Goal: Task Accomplishment & Management: Use online tool/utility

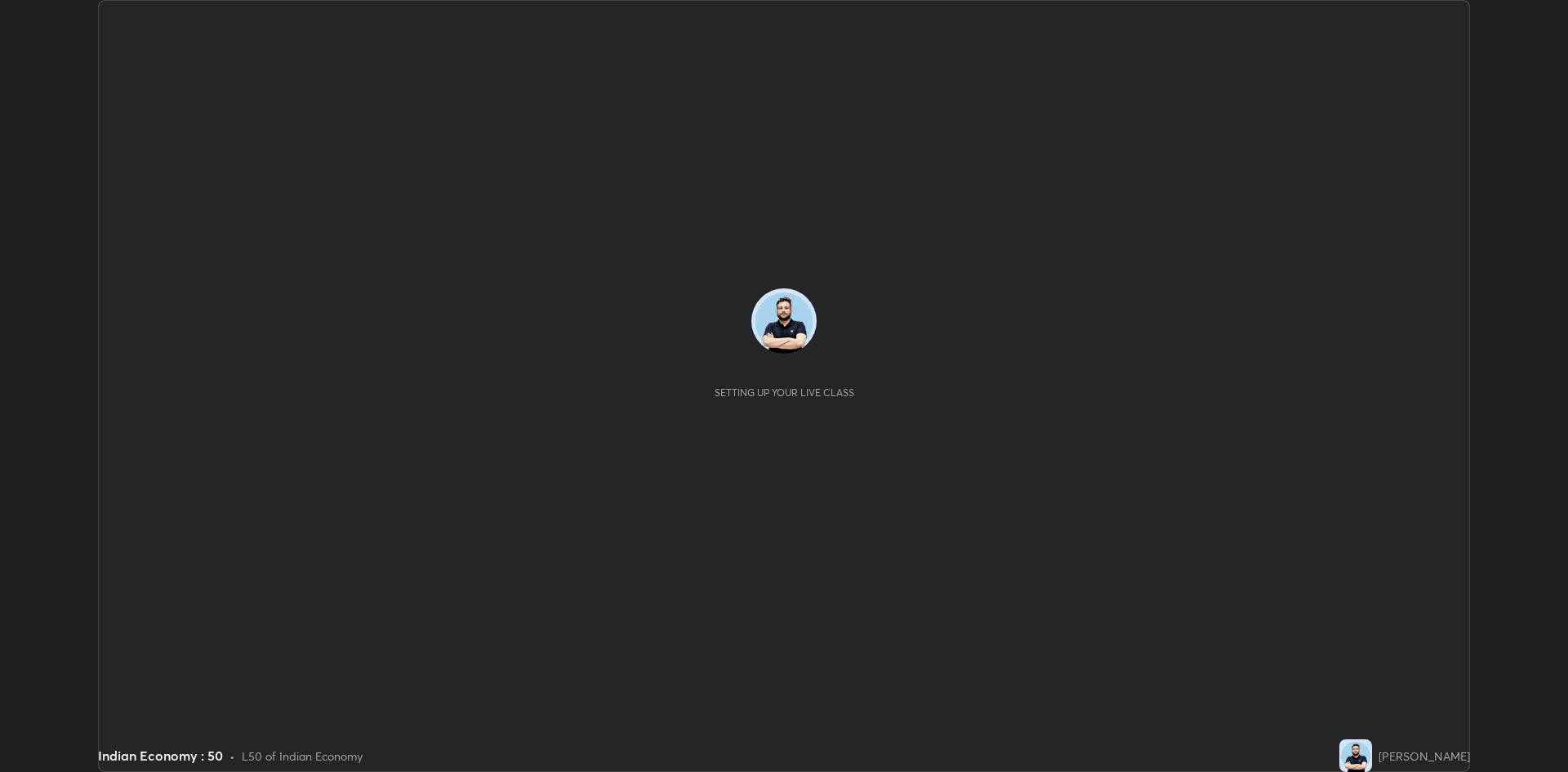
scroll to position [772, 1568]
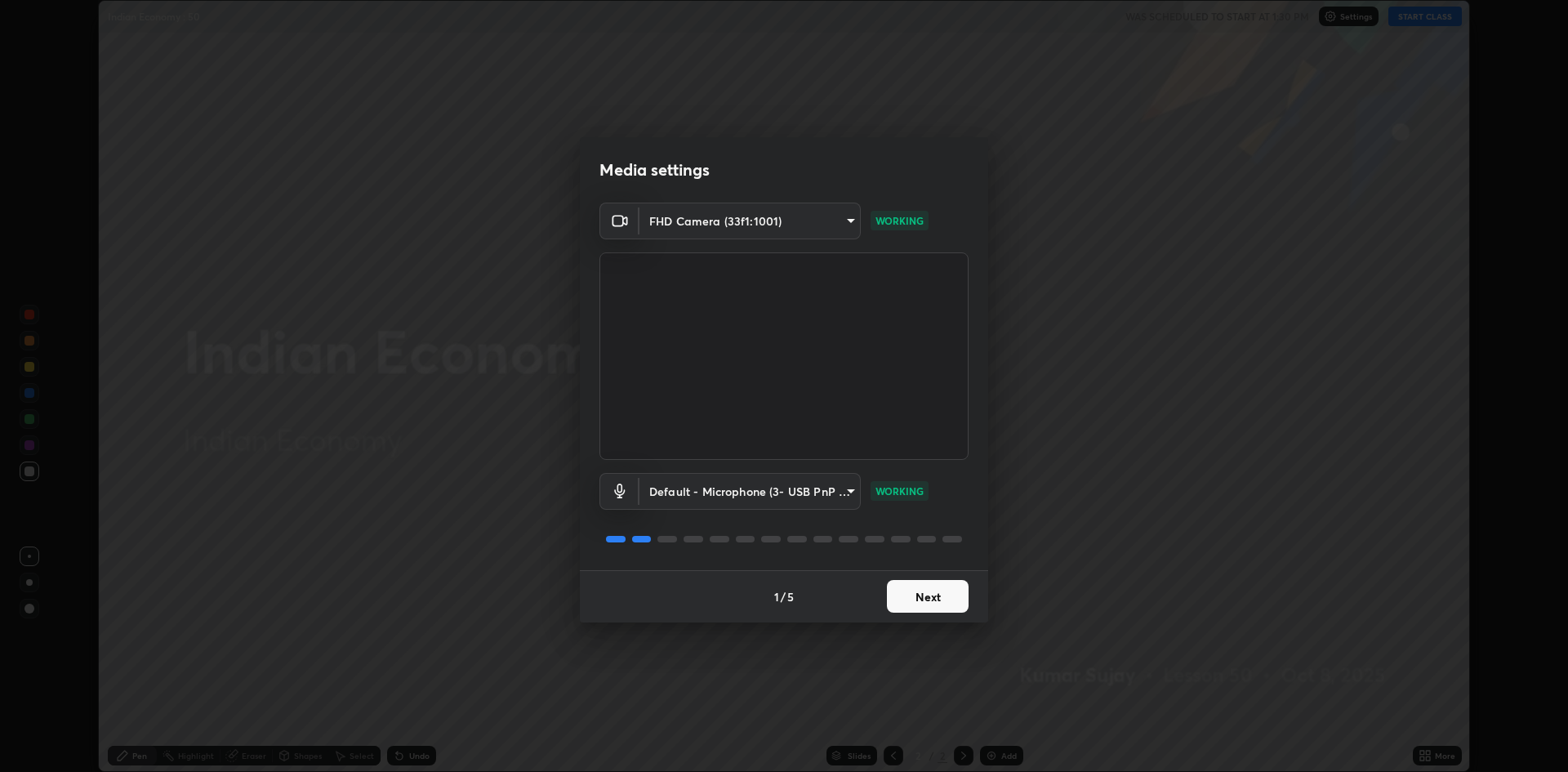
click at [944, 601] on button "Next" at bounding box center [928, 596] width 82 height 33
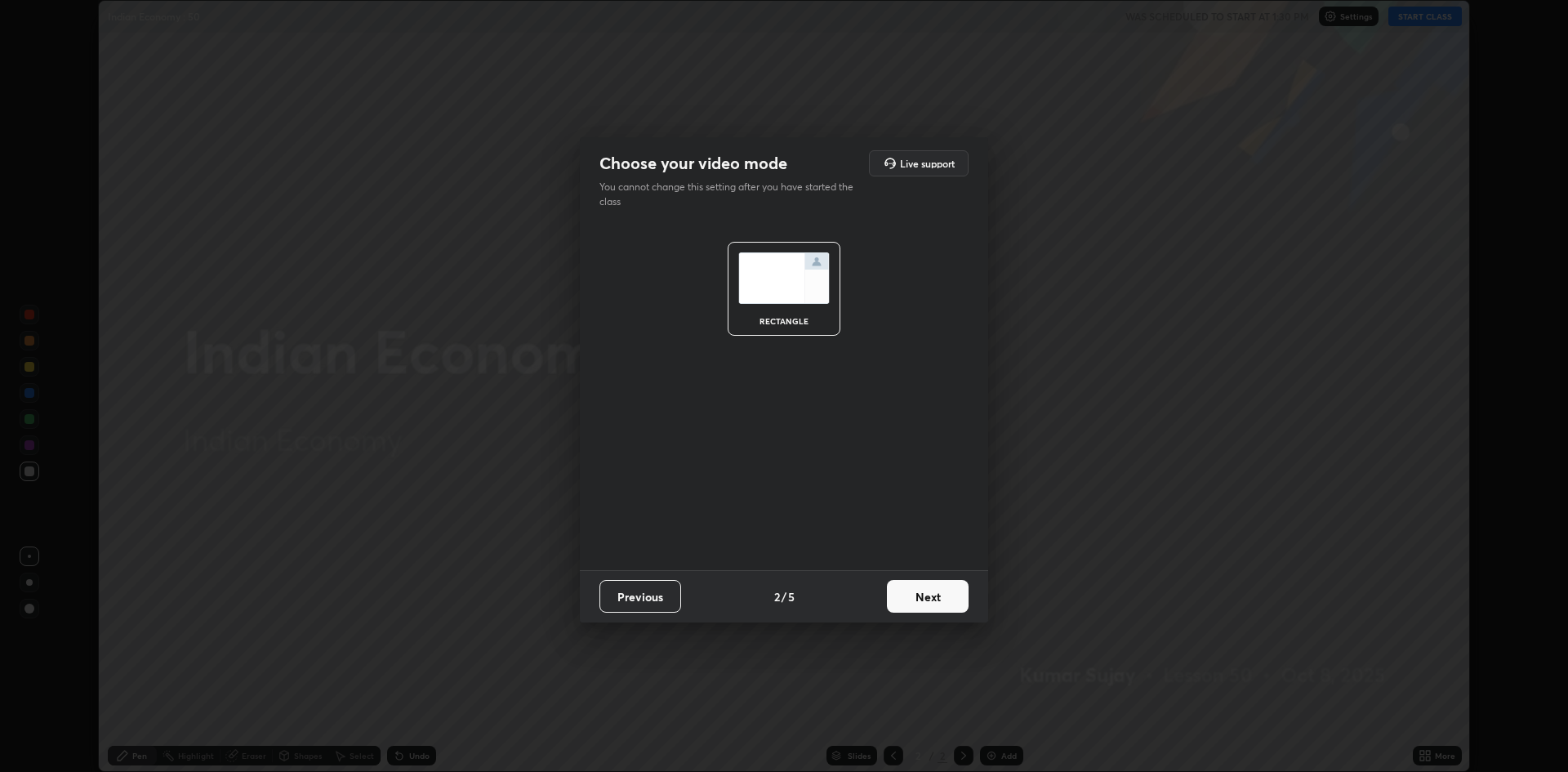
click at [935, 588] on button "Next" at bounding box center [928, 596] width 82 height 33
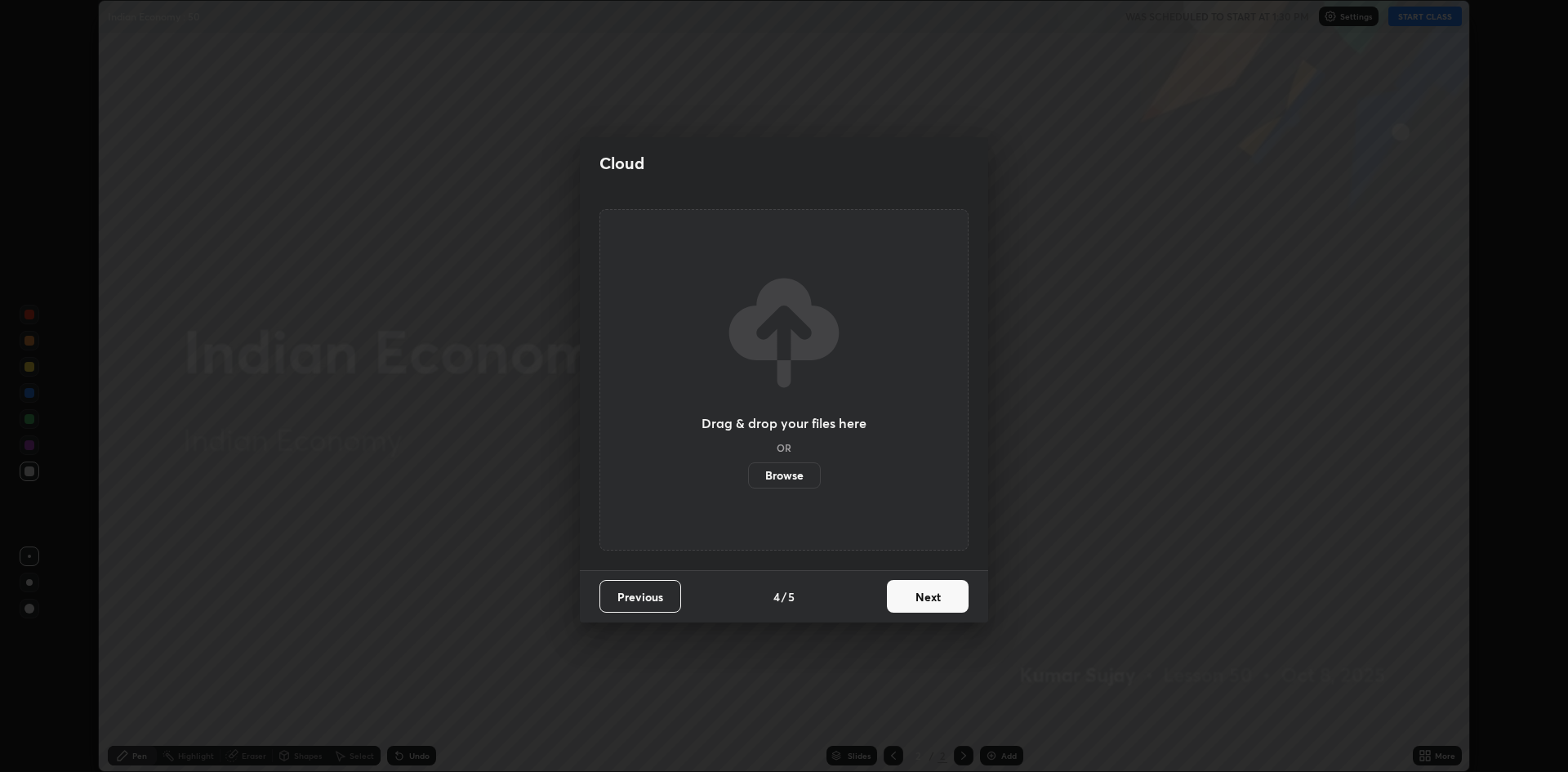
click at [942, 595] on button "Next" at bounding box center [928, 596] width 82 height 33
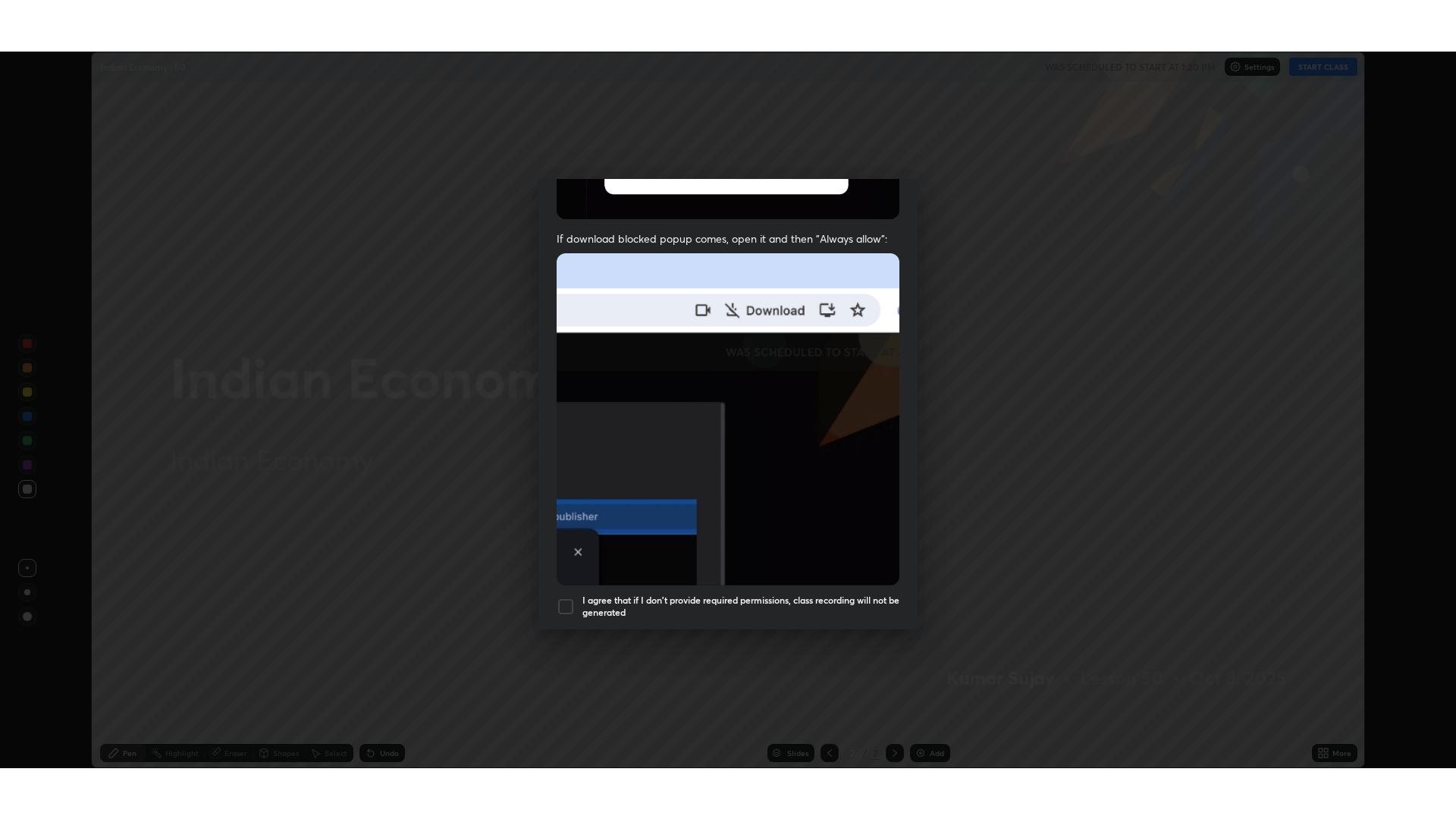
scroll to position [308, 0]
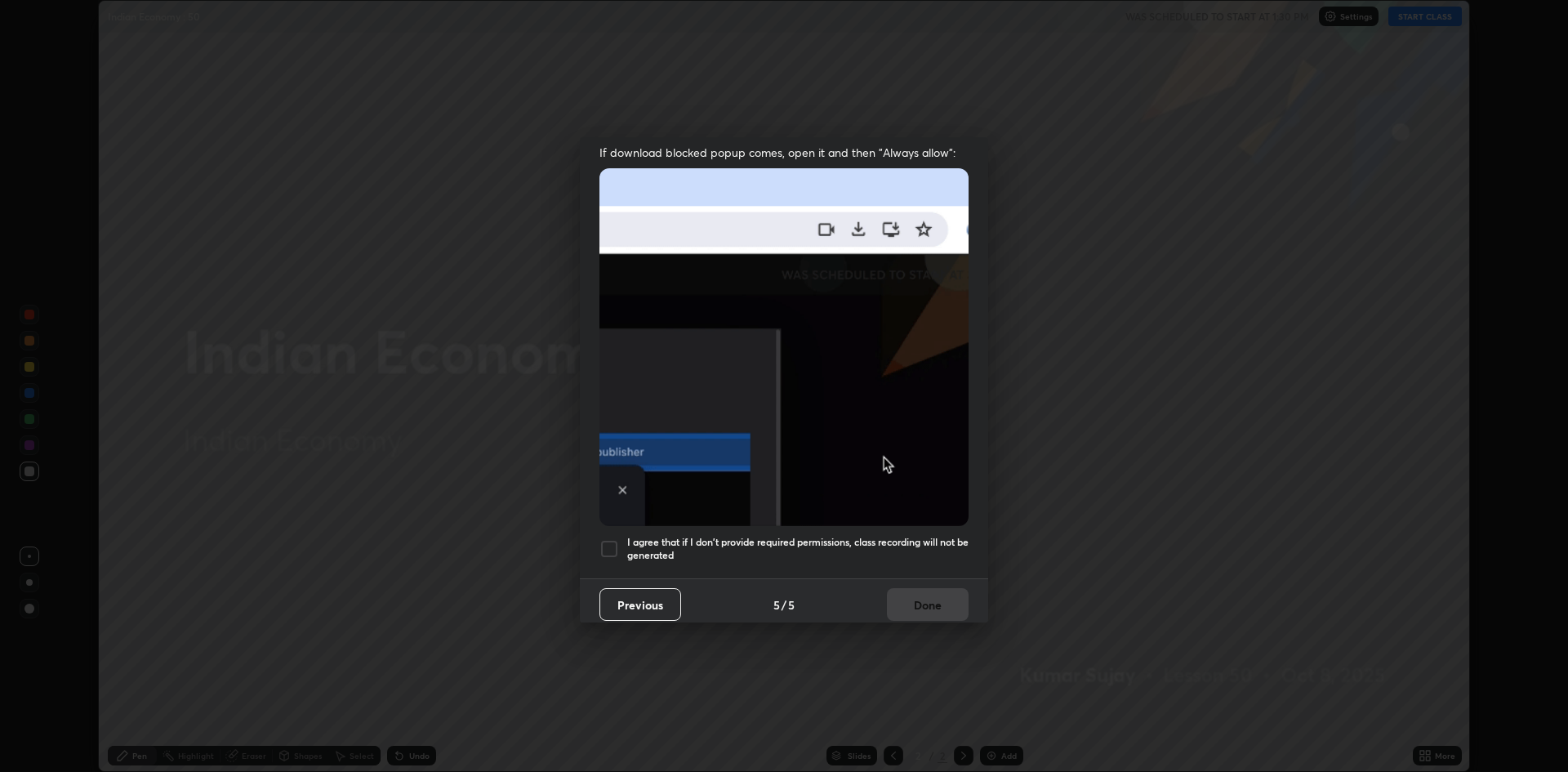
click at [611, 539] on div at bounding box center [609, 548] width 20 height 20
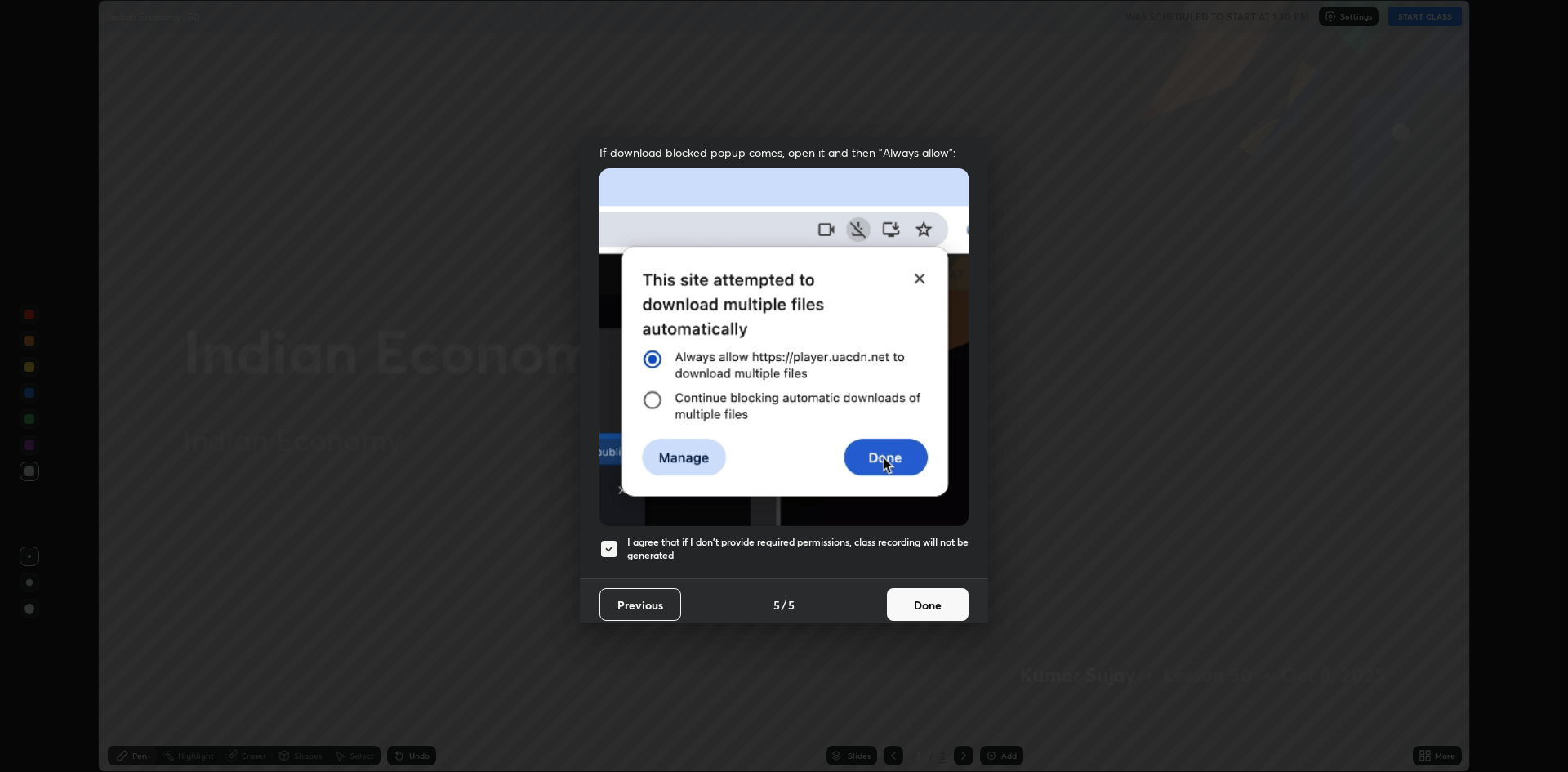
click at [917, 588] on button "Done" at bounding box center [928, 604] width 82 height 33
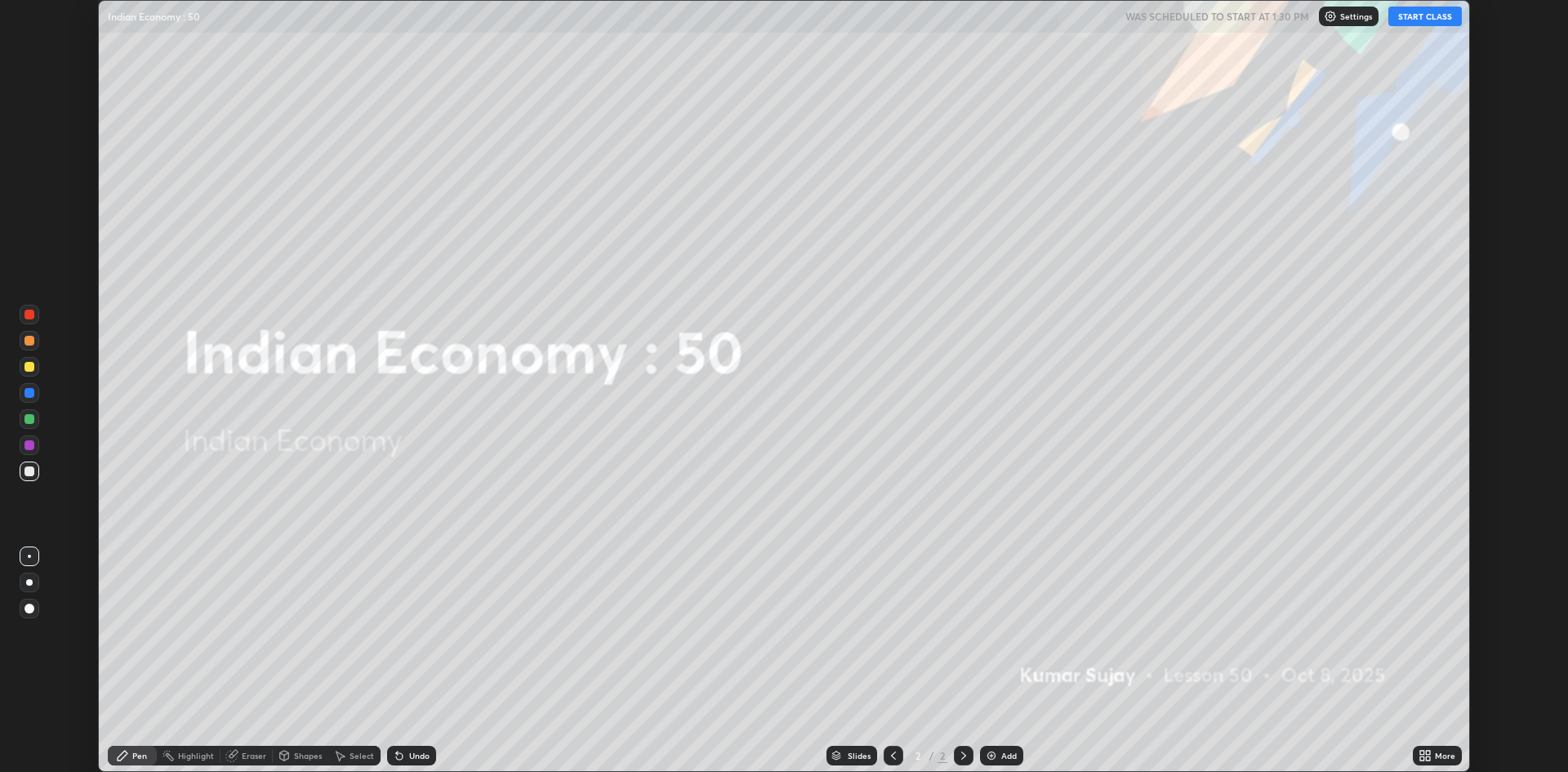
click at [1415, 752] on div "More" at bounding box center [1438, 755] width 49 height 20
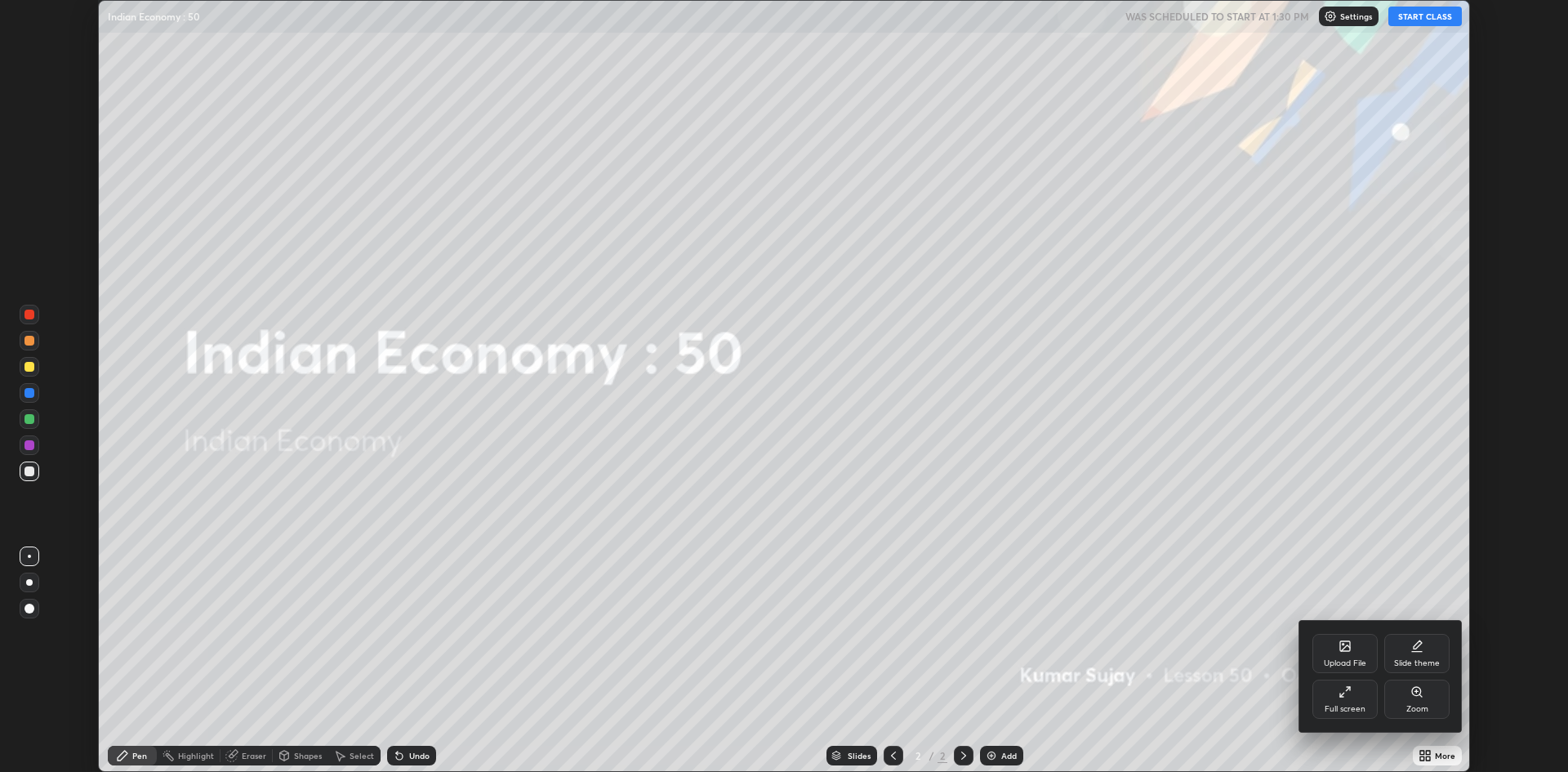
click at [1345, 694] on icon at bounding box center [1345, 691] width 13 height 13
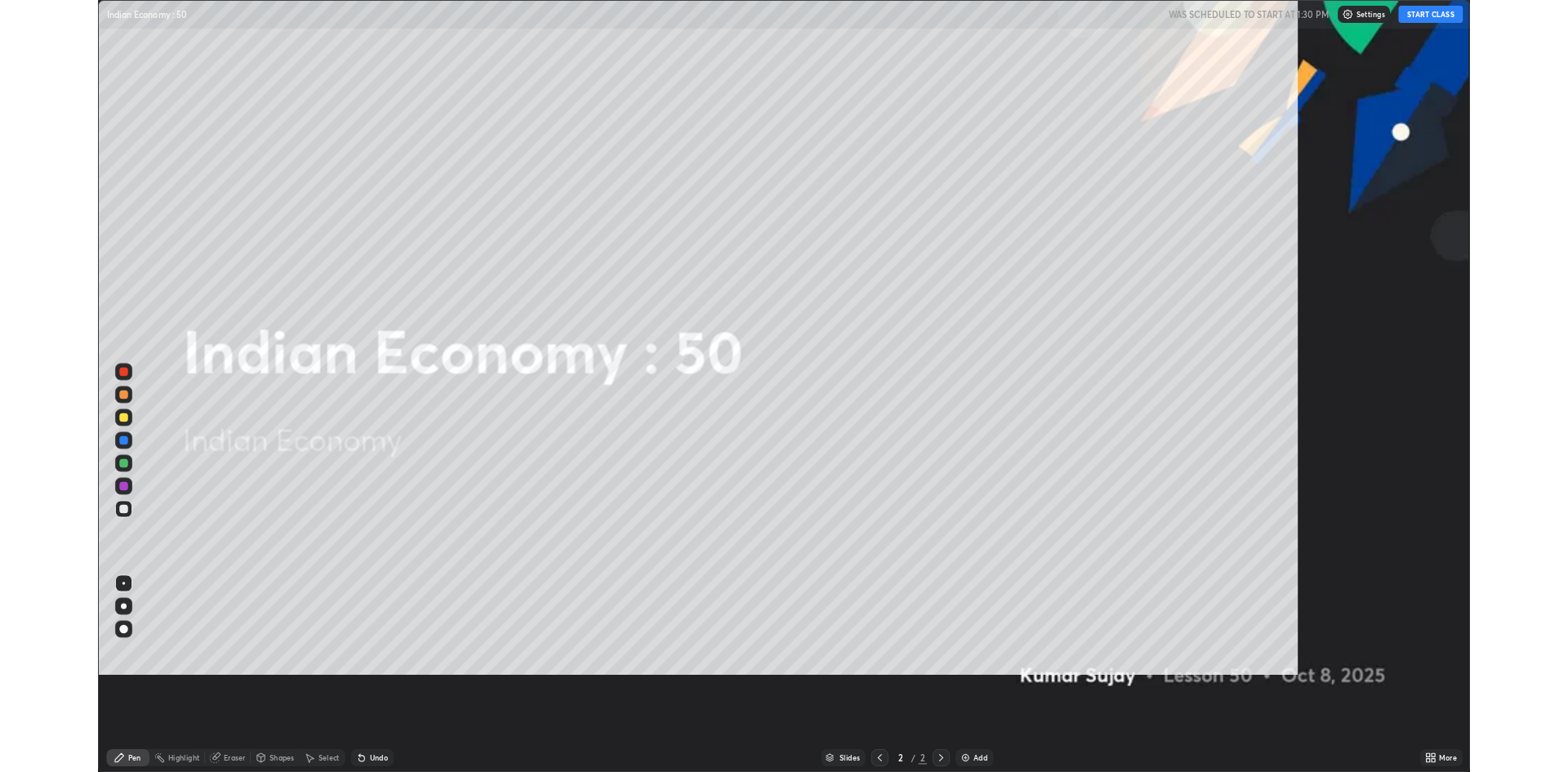
scroll to position [882, 1568]
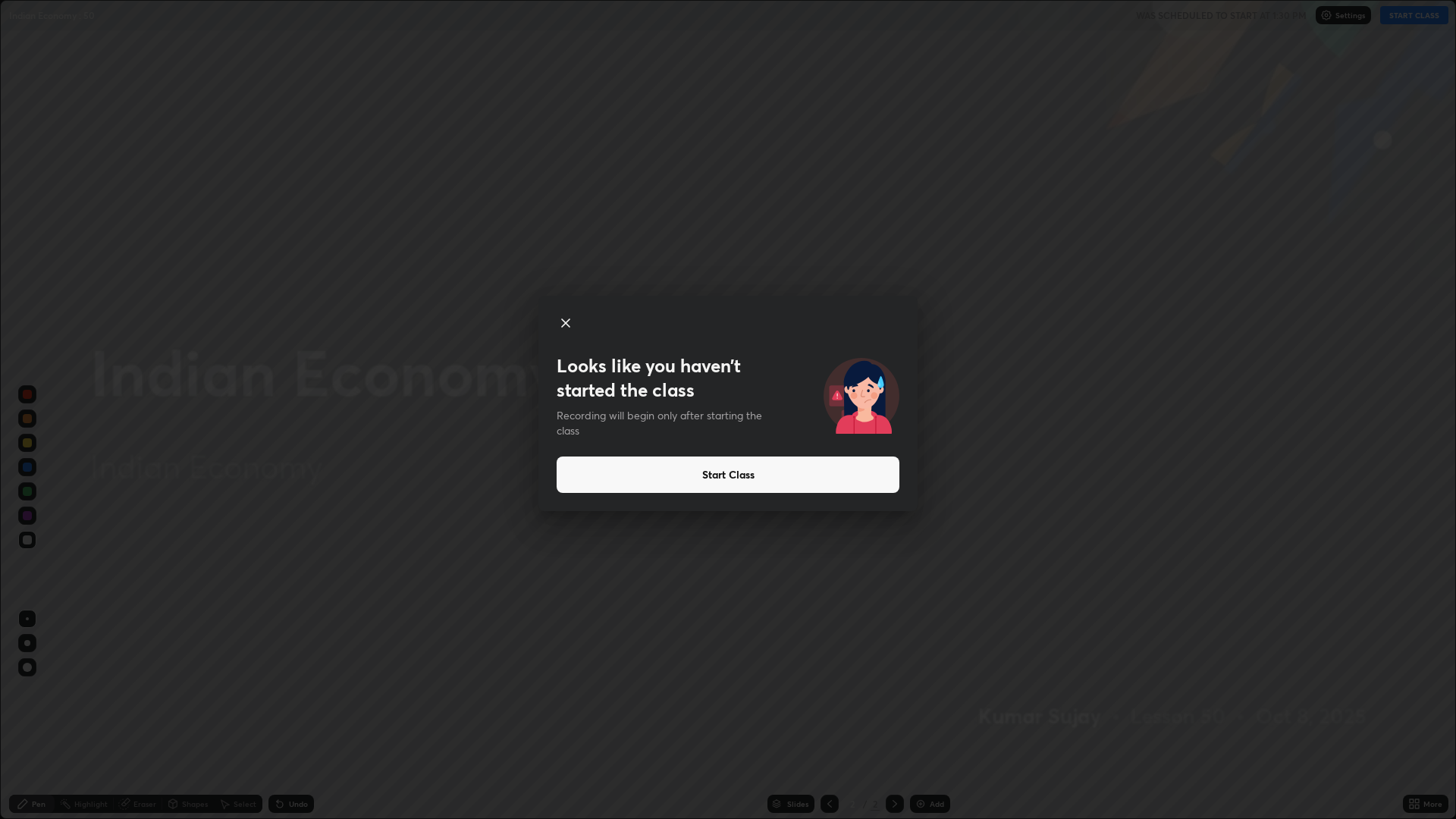
click at [847, 478] on button "Start Class" at bounding box center [728, 475] width 343 height 37
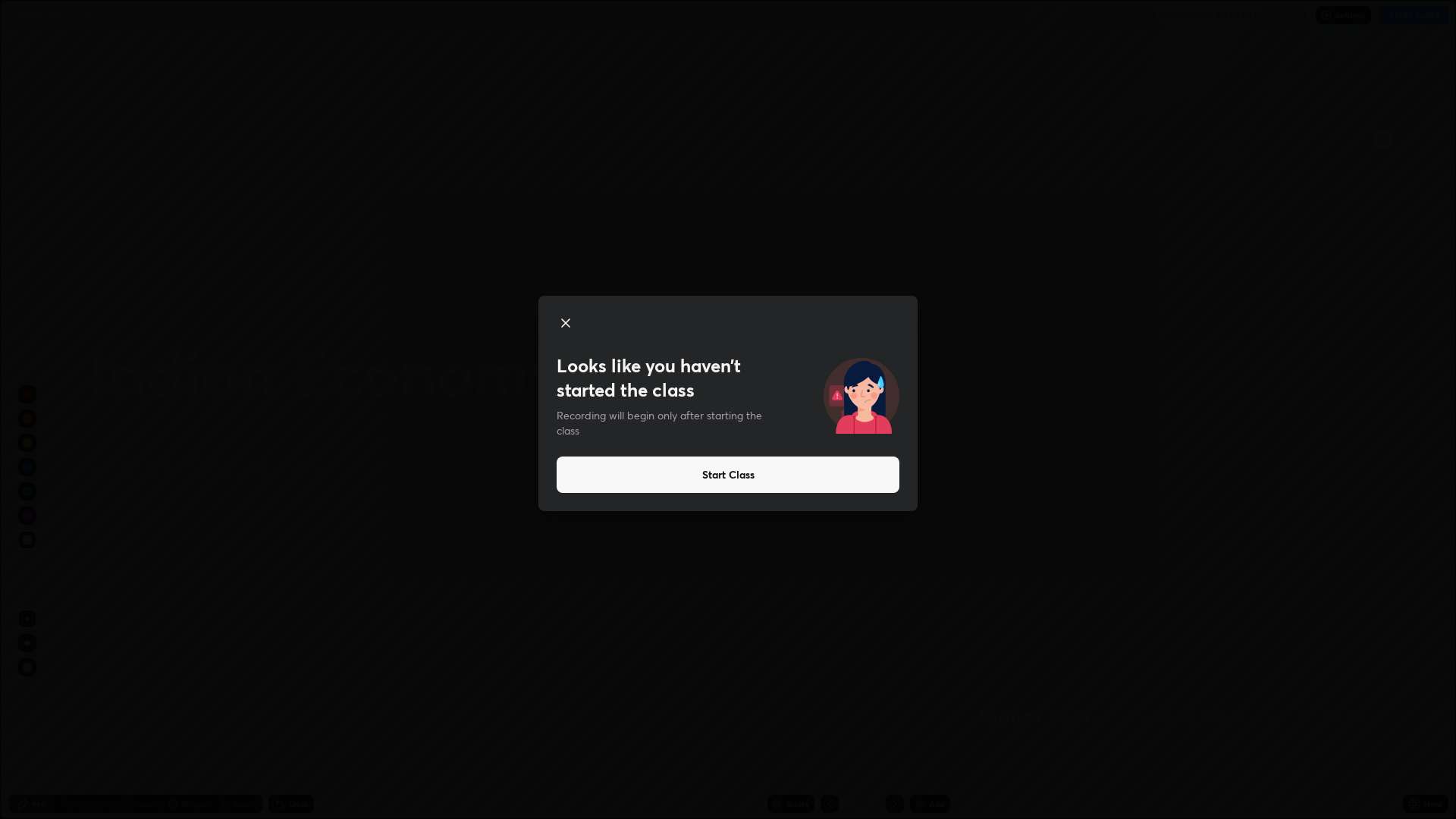
click at [834, 484] on button "Start Class" at bounding box center [728, 475] width 343 height 37
click at [844, 481] on button "Start Class" at bounding box center [728, 475] width 343 height 37
click at [849, 480] on button "Start Class" at bounding box center [728, 475] width 343 height 37
click at [848, 472] on button "Start Class" at bounding box center [728, 475] width 343 height 37
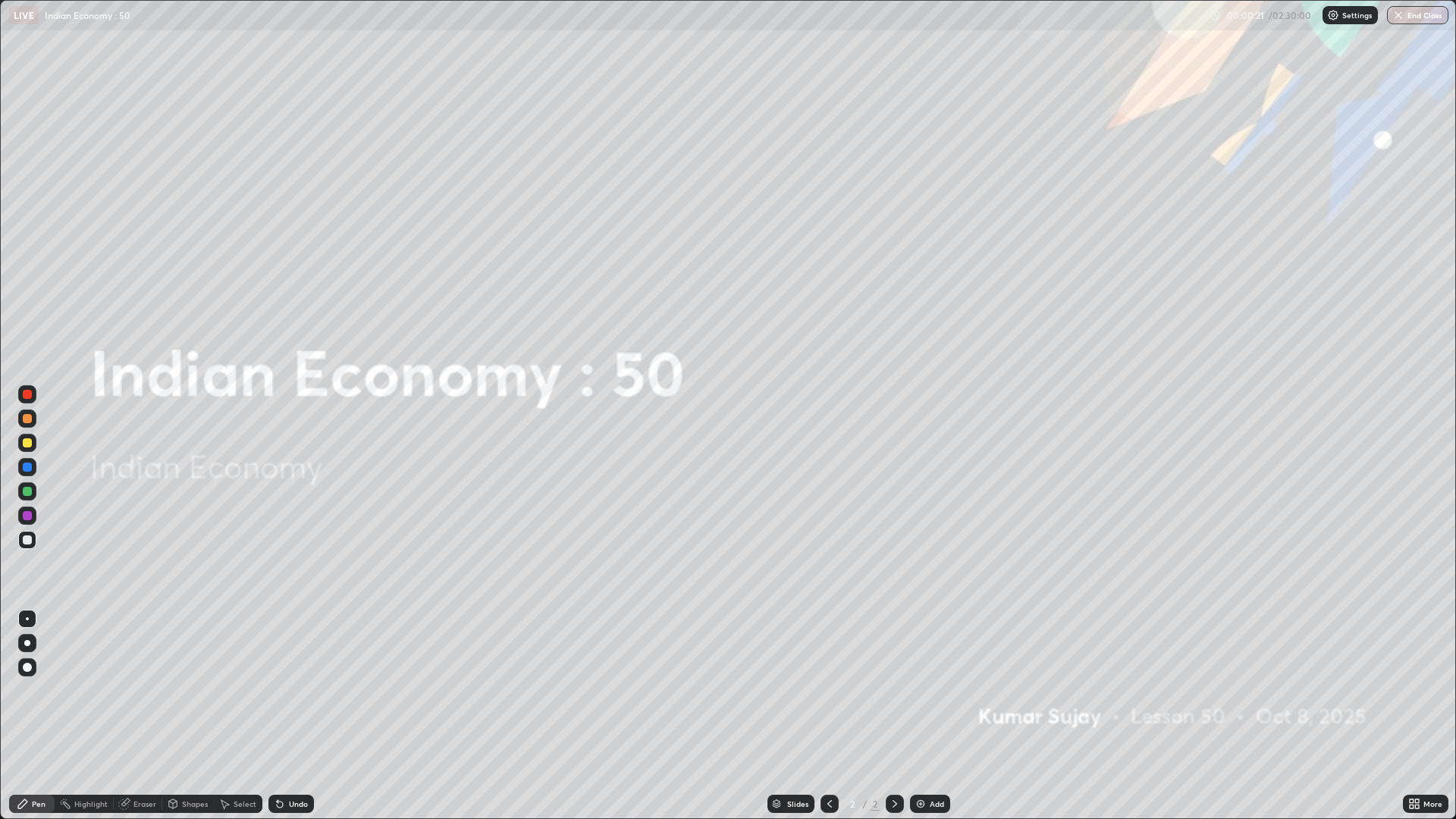
click at [922, 716] on div "Add" at bounding box center [930, 803] width 40 height 18
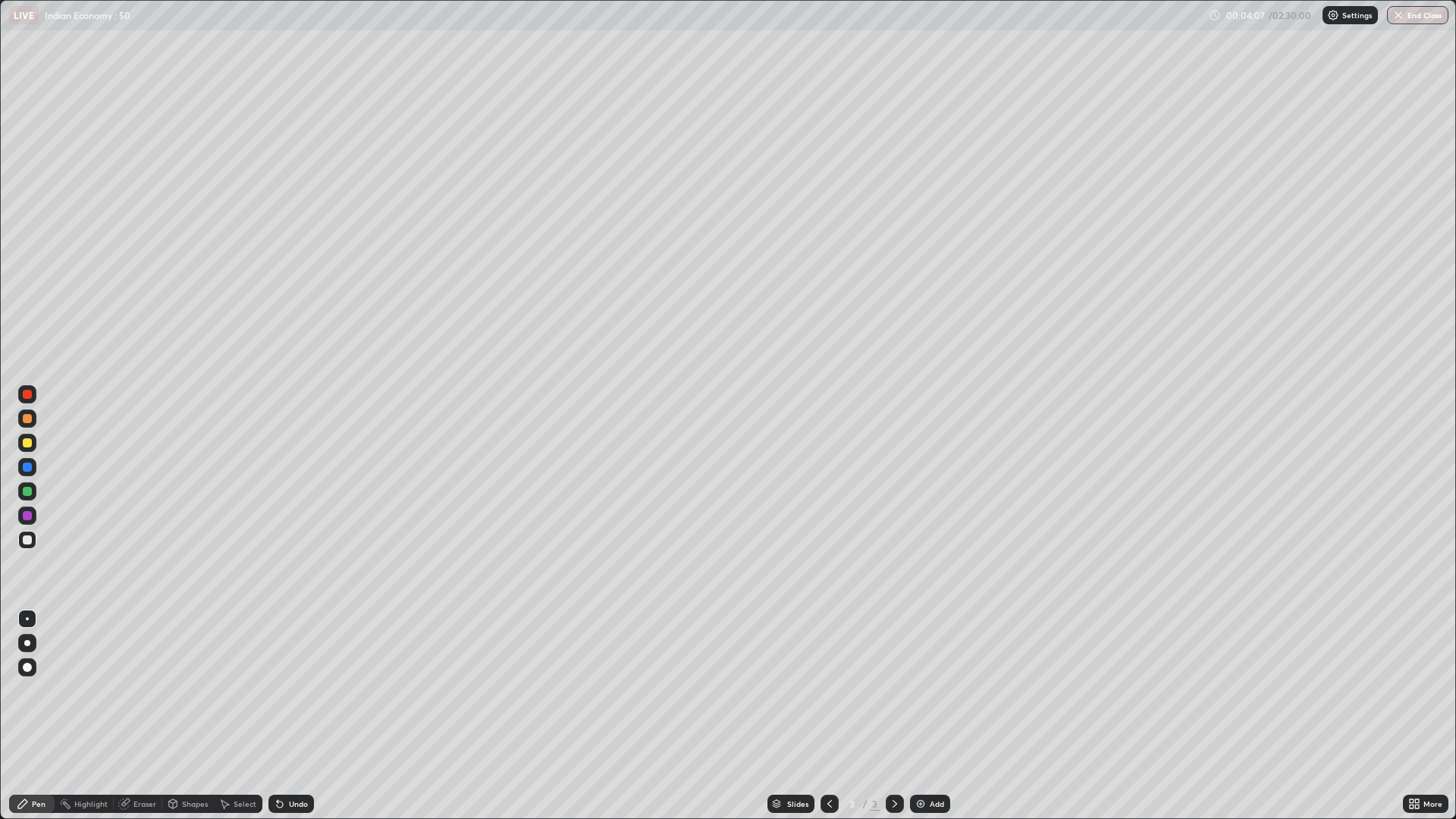
click at [28, 540] on div at bounding box center [27, 540] width 9 height 9
click at [918, 716] on img at bounding box center [921, 804] width 12 height 12
click at [33, 540] on div at bounding box center [27, 540] width 18 height 18
click at [930, 716] on div "Add" at bounding box center [930, 803] width 40 height 18
click at [932, 716] on div "Add" at bounding box center [930, 803] width 40 height 18
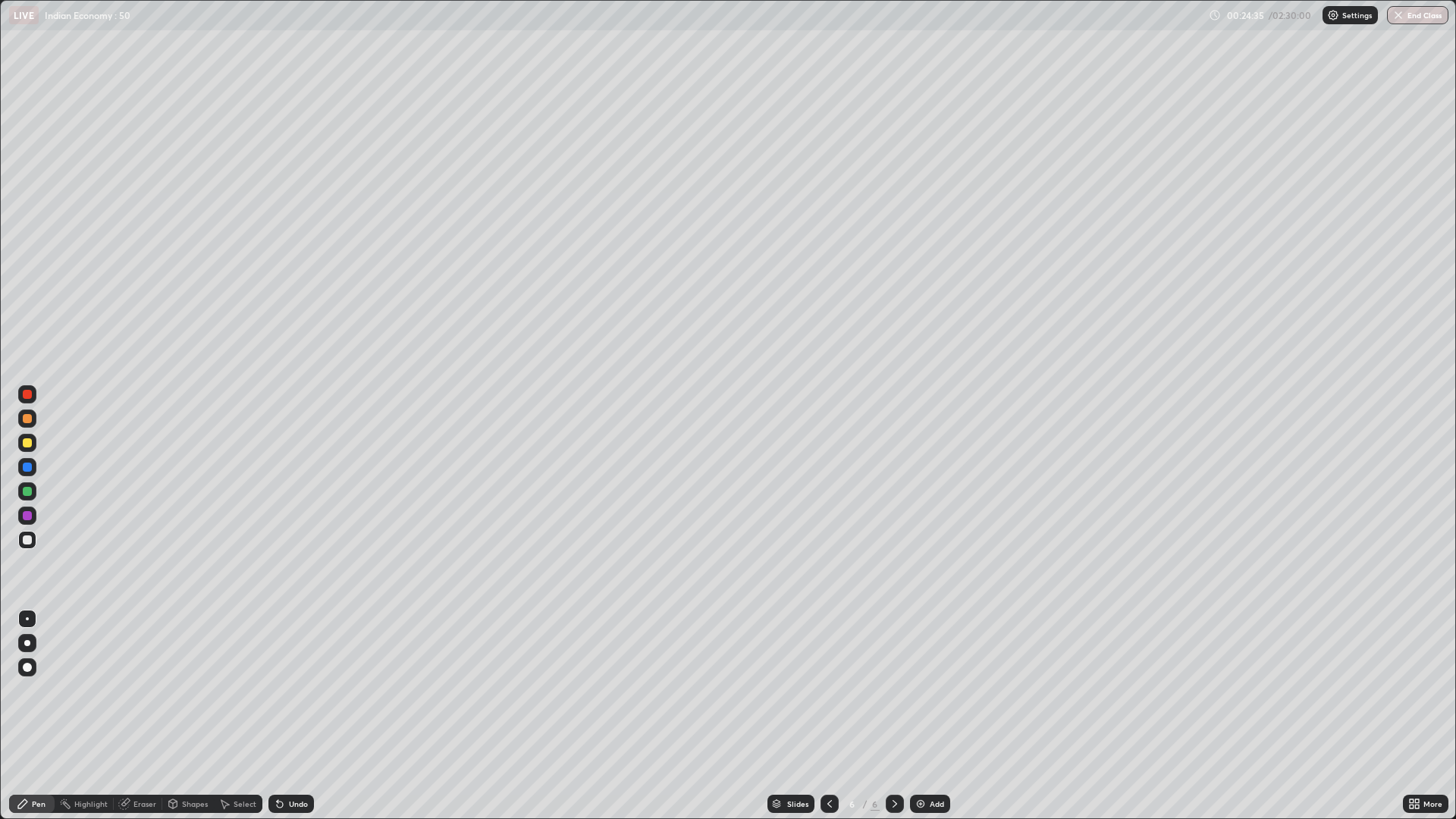
click at [1428, 716] on div "More" at bounding box center [1433, 803] width 19 height 8
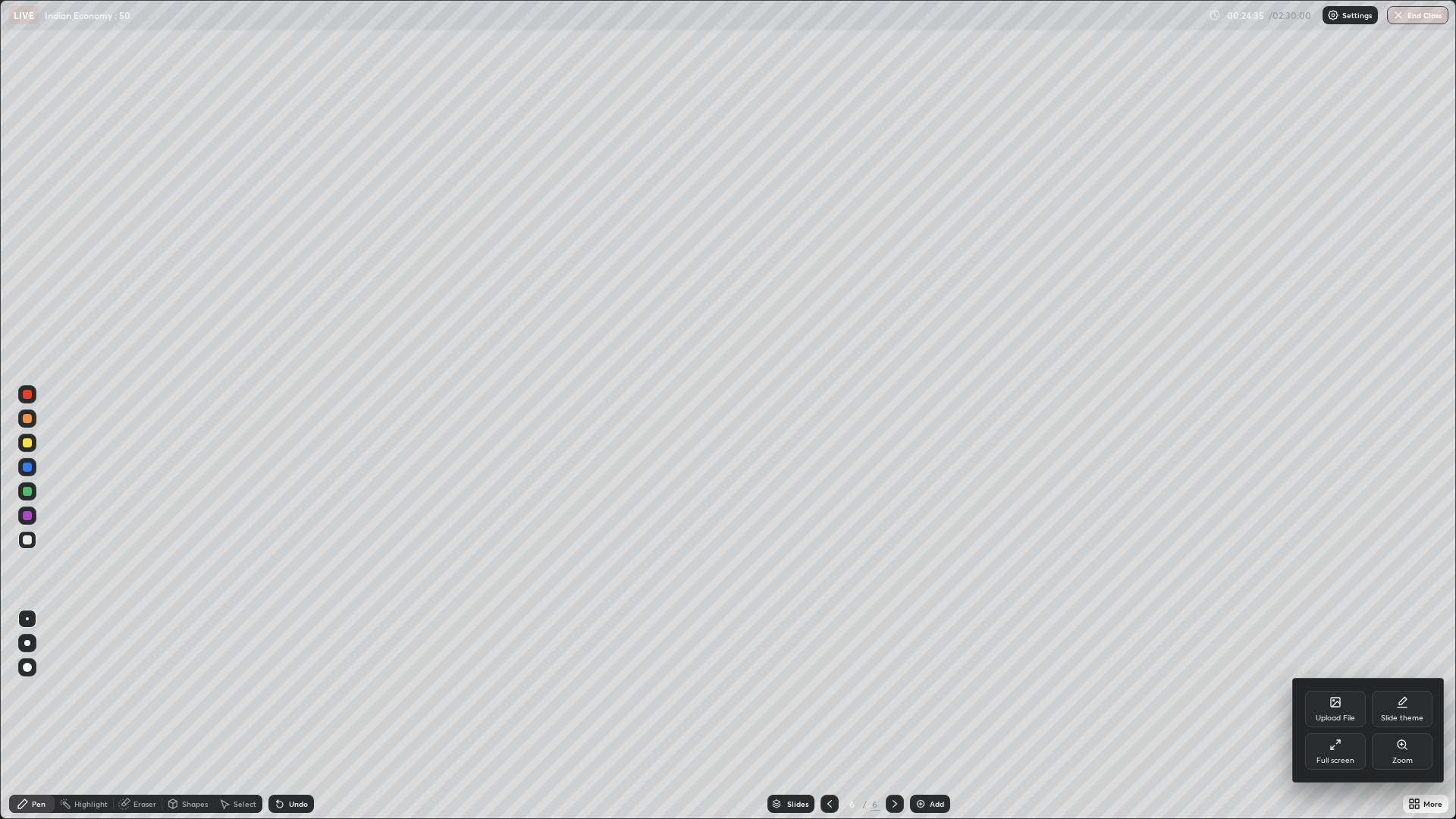
click at [1347, 716] on div "Full screen" at bounding box center [1336, 761] width 38 height 8
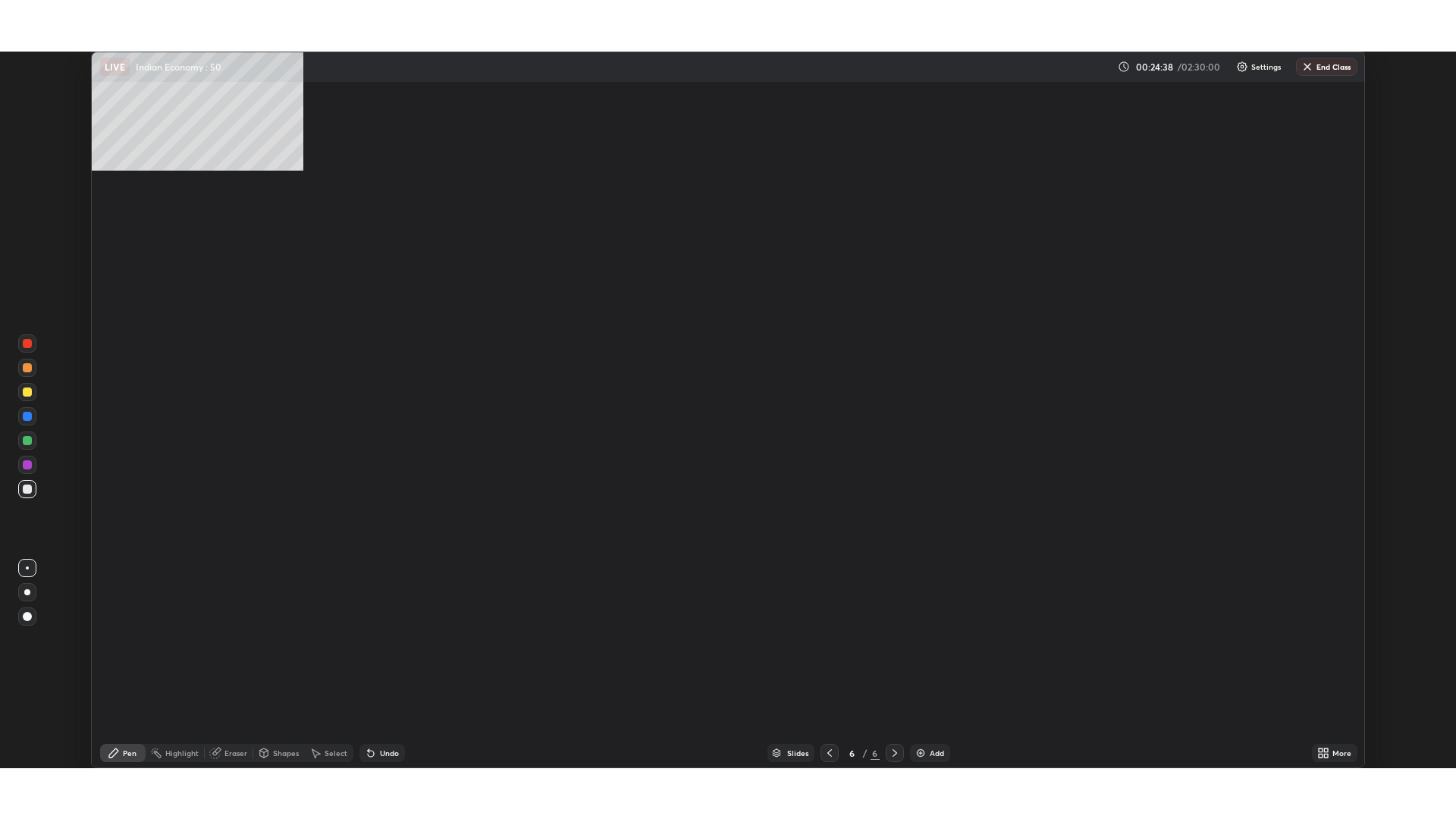
scroll to position [717, 1456]
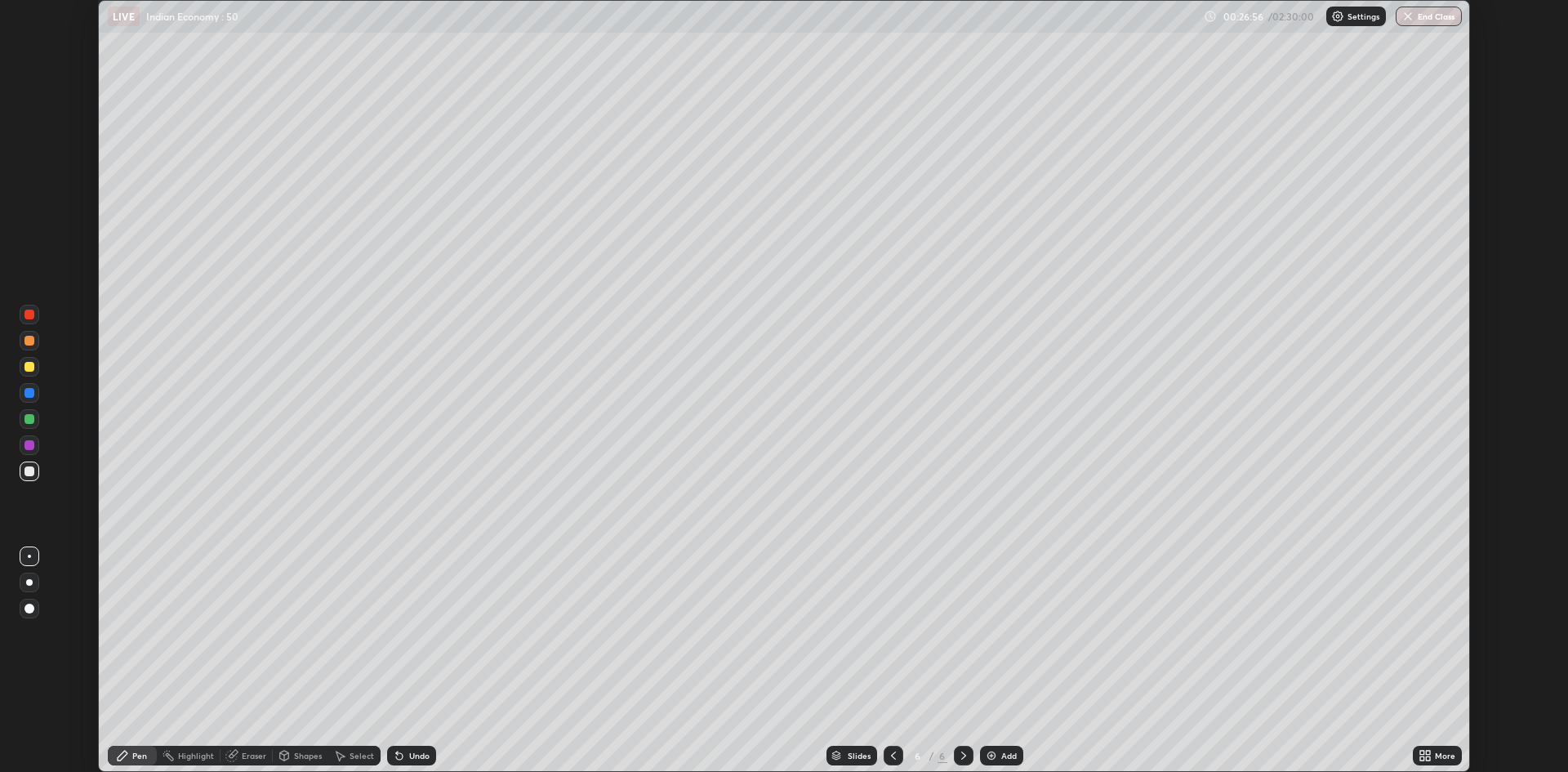
click at [1422, 751] on icon at bounding box center [1423, 752] width 4 height 4
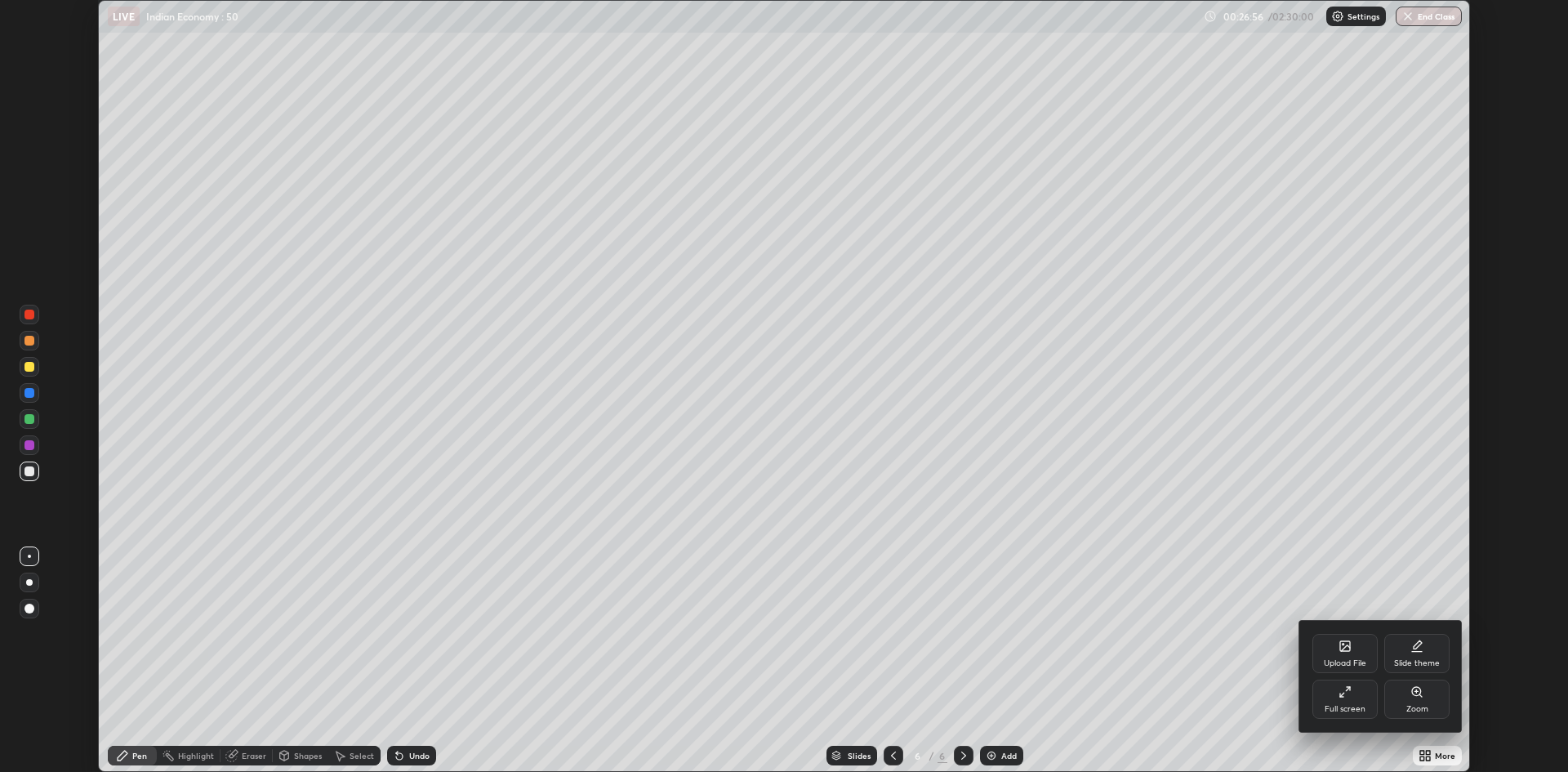
click at [1337, 701] on div "Full screen" at bounding box center [1346, 699] width 66 height 39
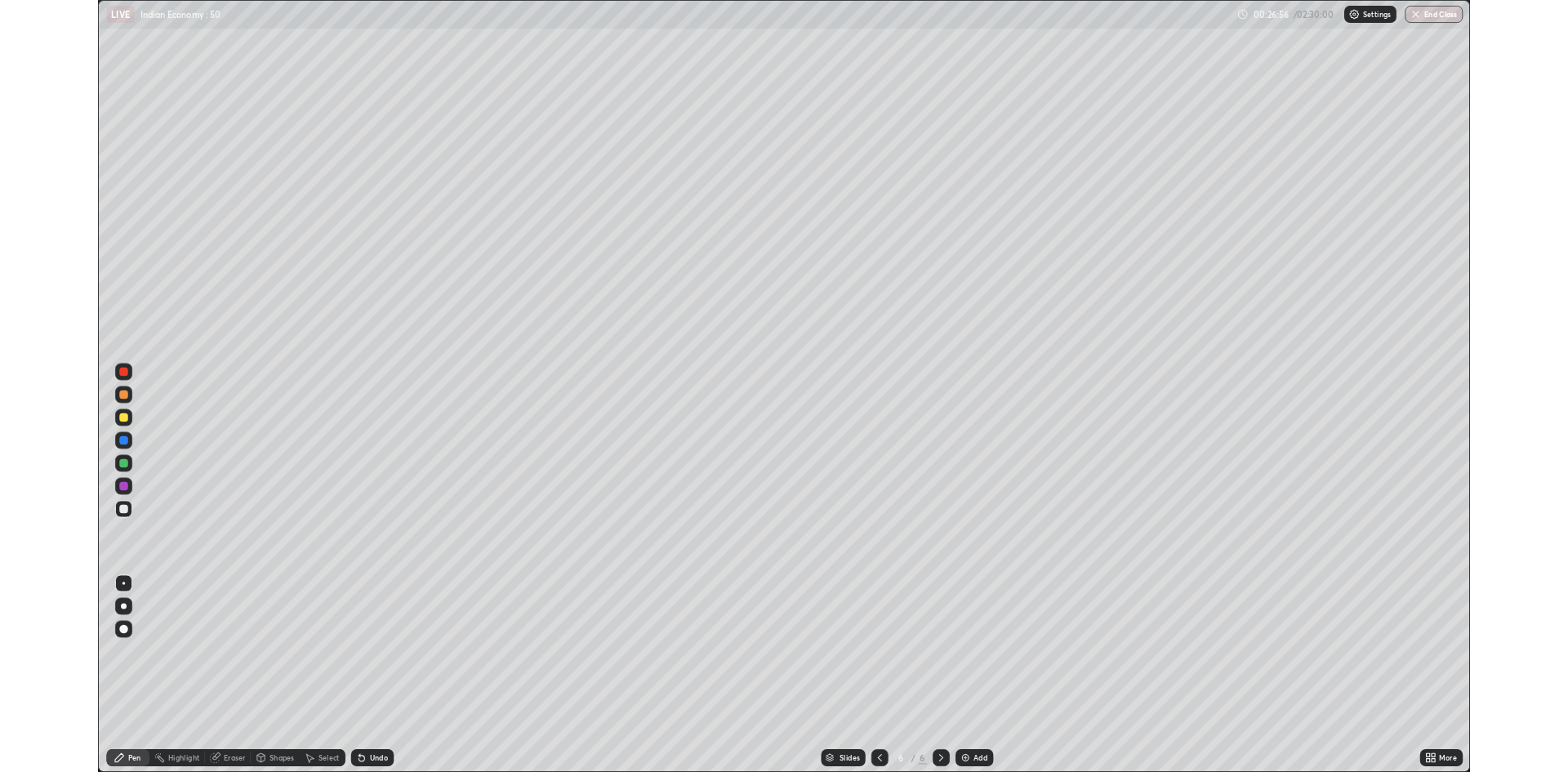
scroll to position [882, 1568]
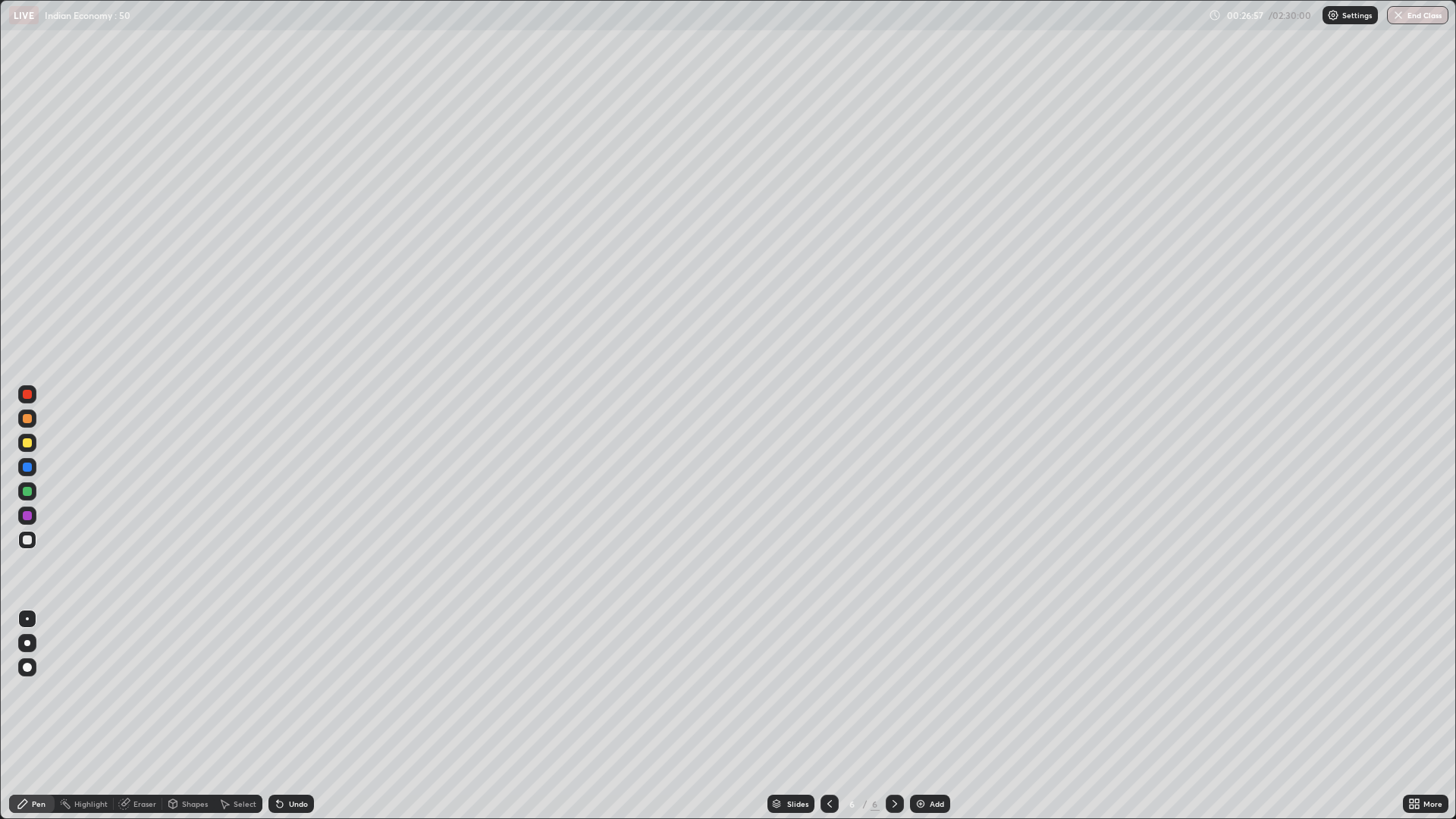
click at [921, 716] on img at bounding box center [921, 804] width 12 height 12
click at [31, 663] on div at bounding box center [27, 668] width 18 height 18
click at [28, 668] on div at bounding box center [27, 668] width 9 height 9
click at [1419, 716] on icon at bounding box center [1414, 804] width 12 height 12
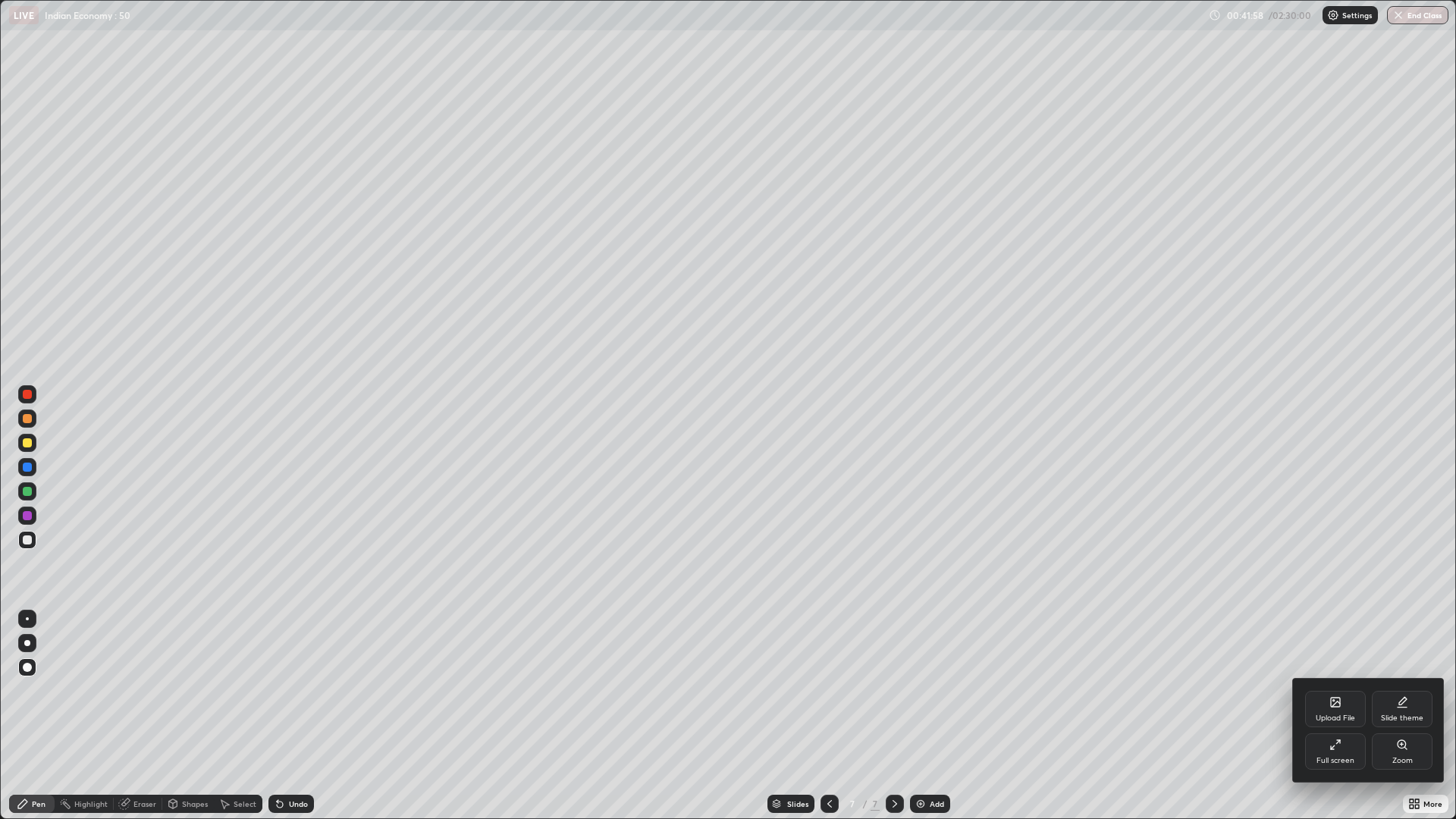
click at [1210, 623] on div at bounding box center [728, 409] width 1456 height 819
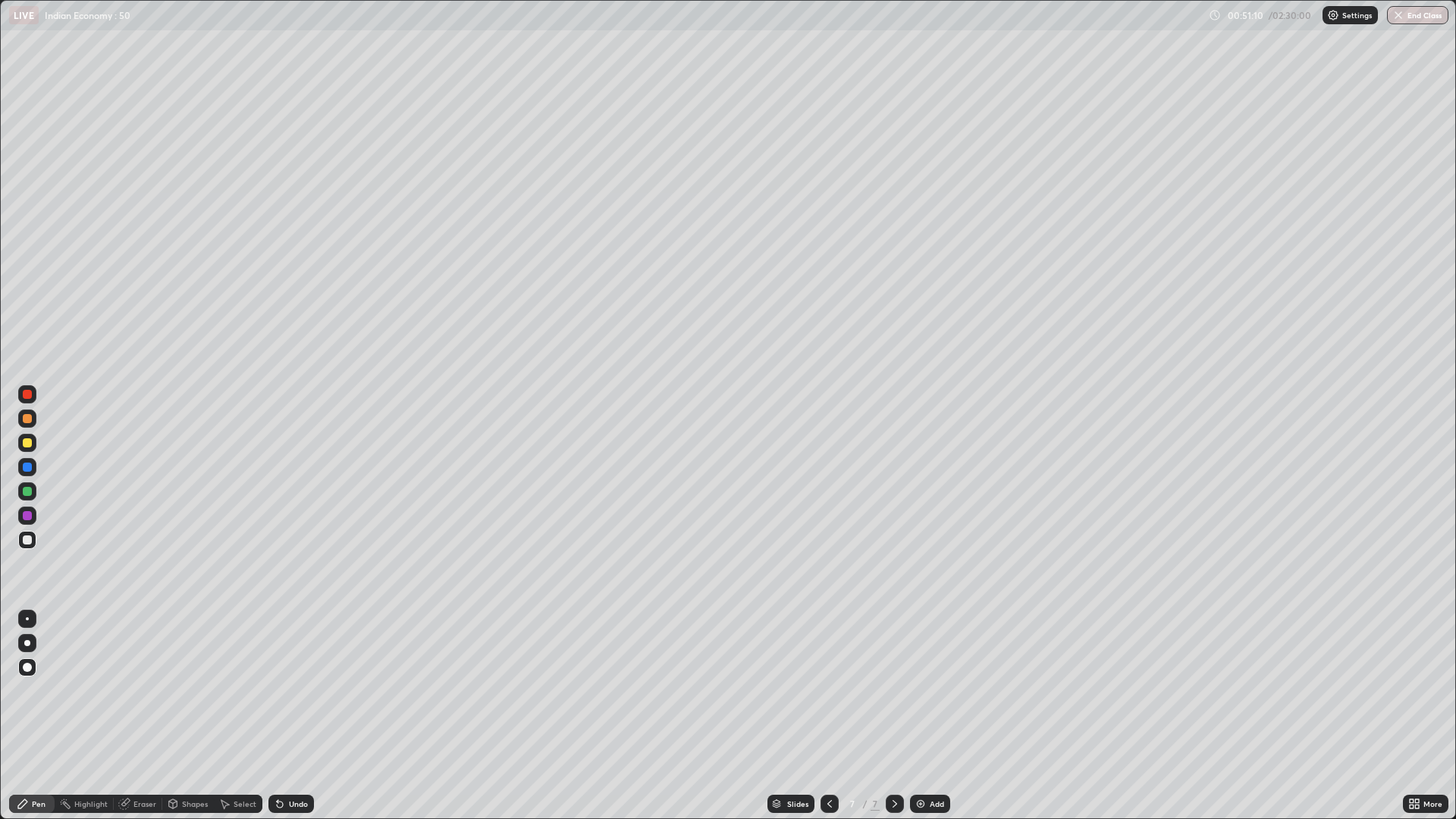
click at [938, 716] on div "Add" at bounding box center [937, 803] width 15 height 8
click at [915, 716] on img at bounding box center [921, 804] width 12 height 12
click at [32, 542] on div at bounding box center [27, 540] width 18 height 18
click at [932, 716] on div "Add" at bounding box center [937, 803] width 15 height 8
click at [927, 716] on div "Add" at bounding box center [930, 803] width 40 height 18
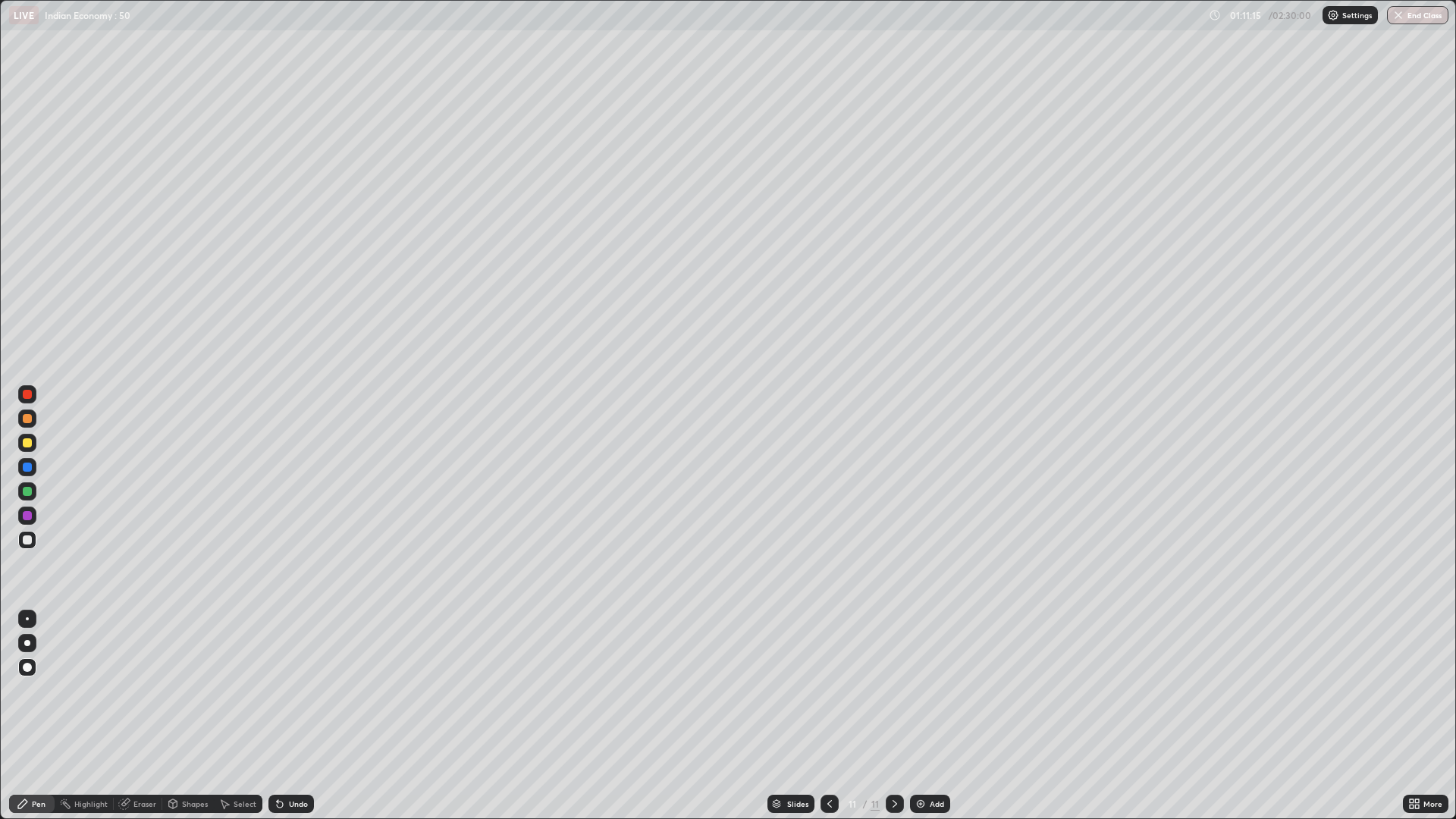
click at [829, 716] on icon at bounding box center [830, 804] width 12 height 12
click at [930, 716] on div "Add" at bounding box center [937, 803] width 15 height 8
click at [834, 716] on icon at bounding box center [830, 804] width 12 height 12
click at [36, 445] on div at bounding box center [27, 443] width 18 height 18
click at [940, 716] on div "Add" at bounding box center [937, 803] width 15 height 8
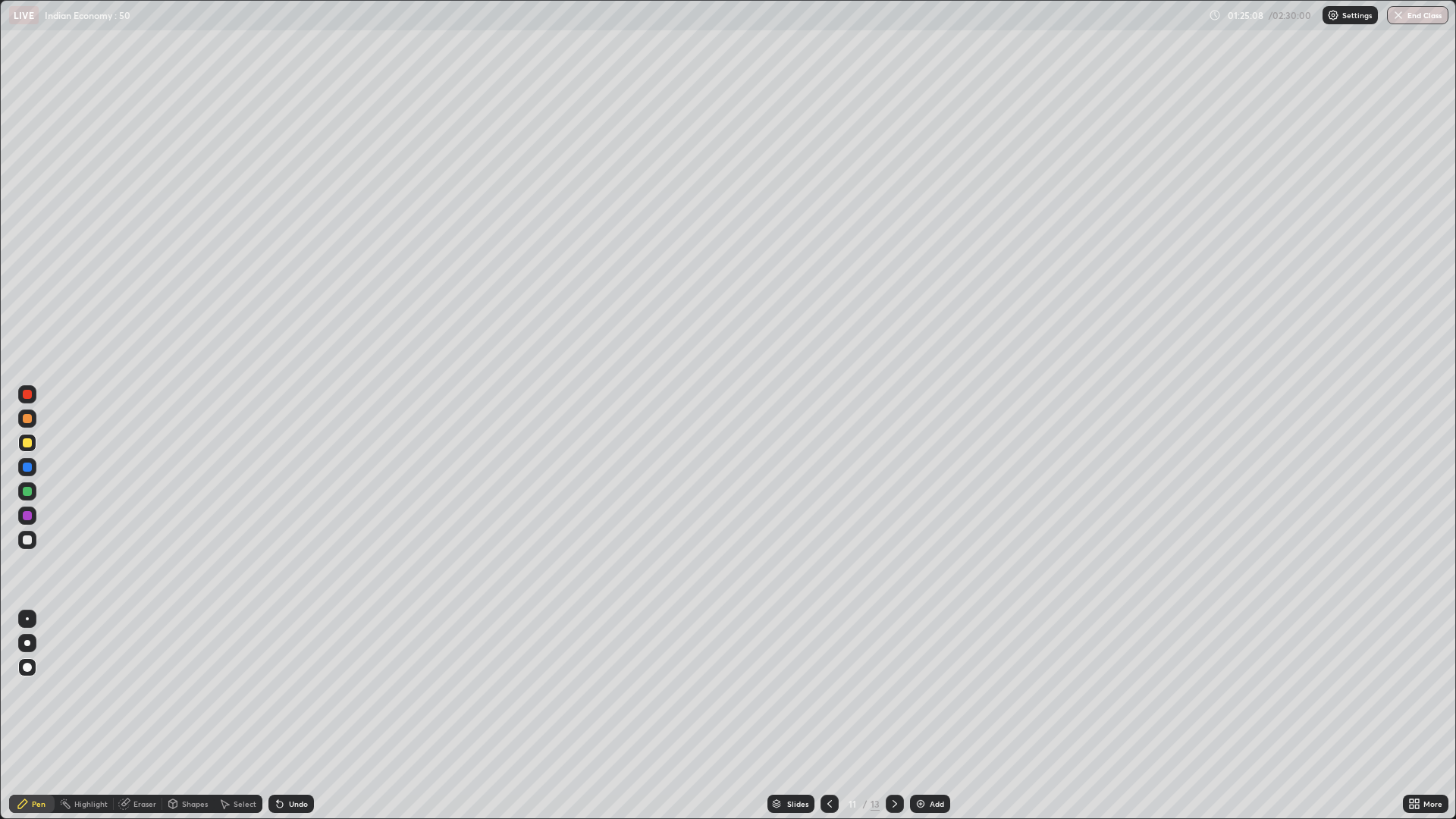
click at [28, 540] on div at bounding box center [27, 540] width 9 height 9
click at [1430, 716] on div "More" at bounding box center [1426, 803] width 45 height 18
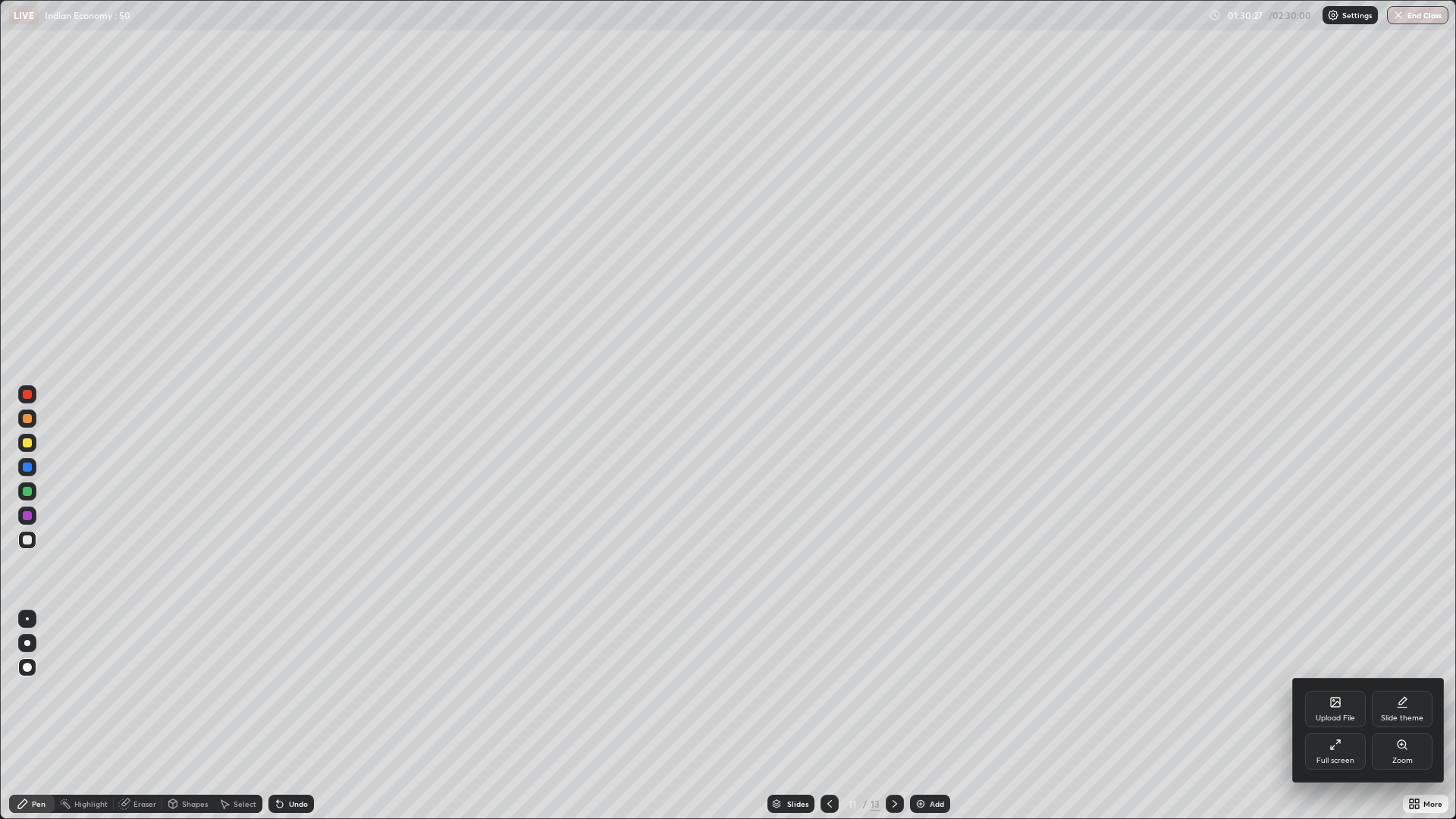
click at [1191, 716] on div at bounding box center [728, 409] width 1456 height 819
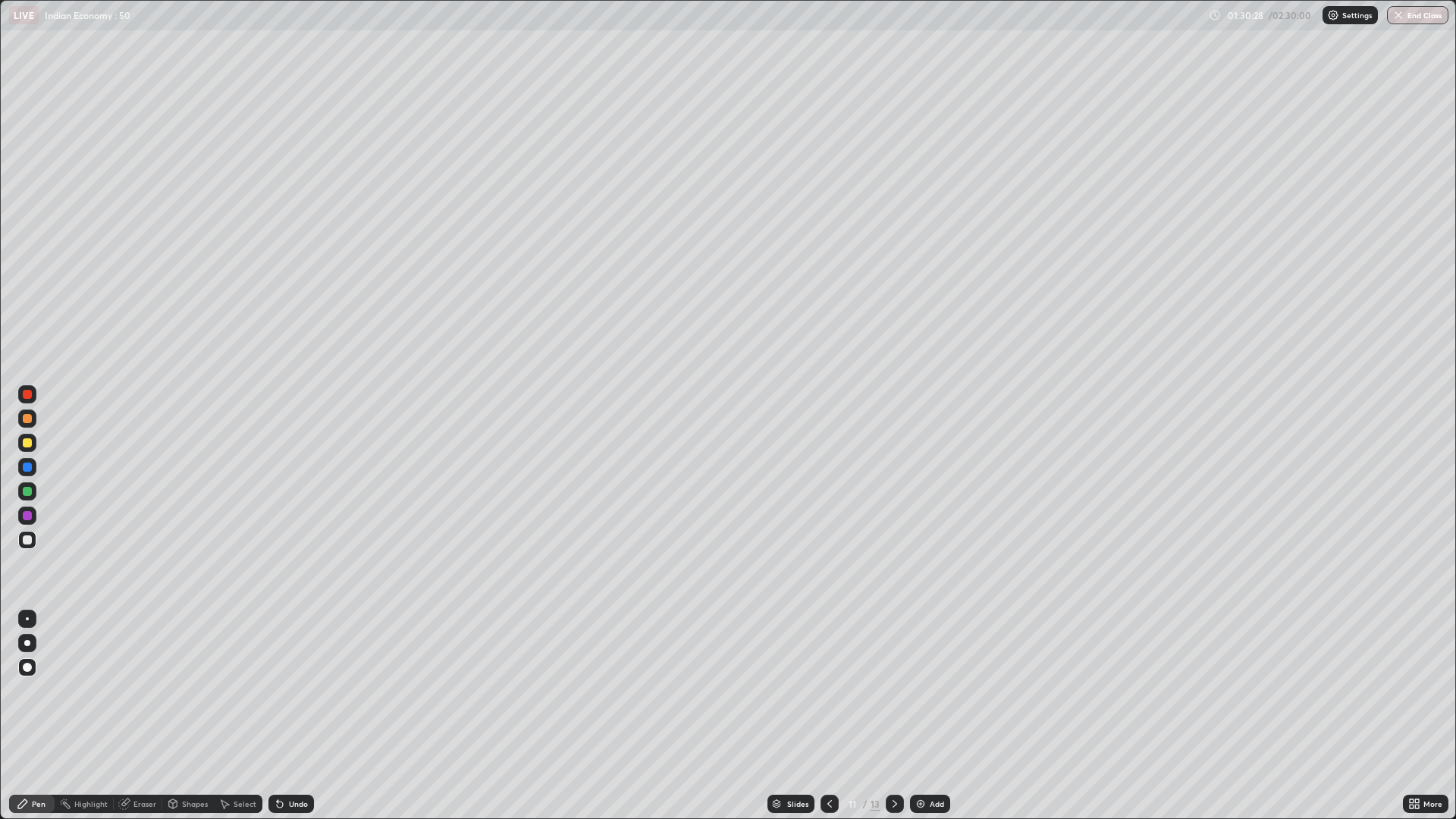
click at [933, 716] on div "Add" at bounding box center [937, 803] width 15 height 8
click at [35, 544] on div at bounding box center [27, 540] width 18 height 18
click at [1428, 716] on div "More" at bounding box center [1426, 803] width 45 height 18
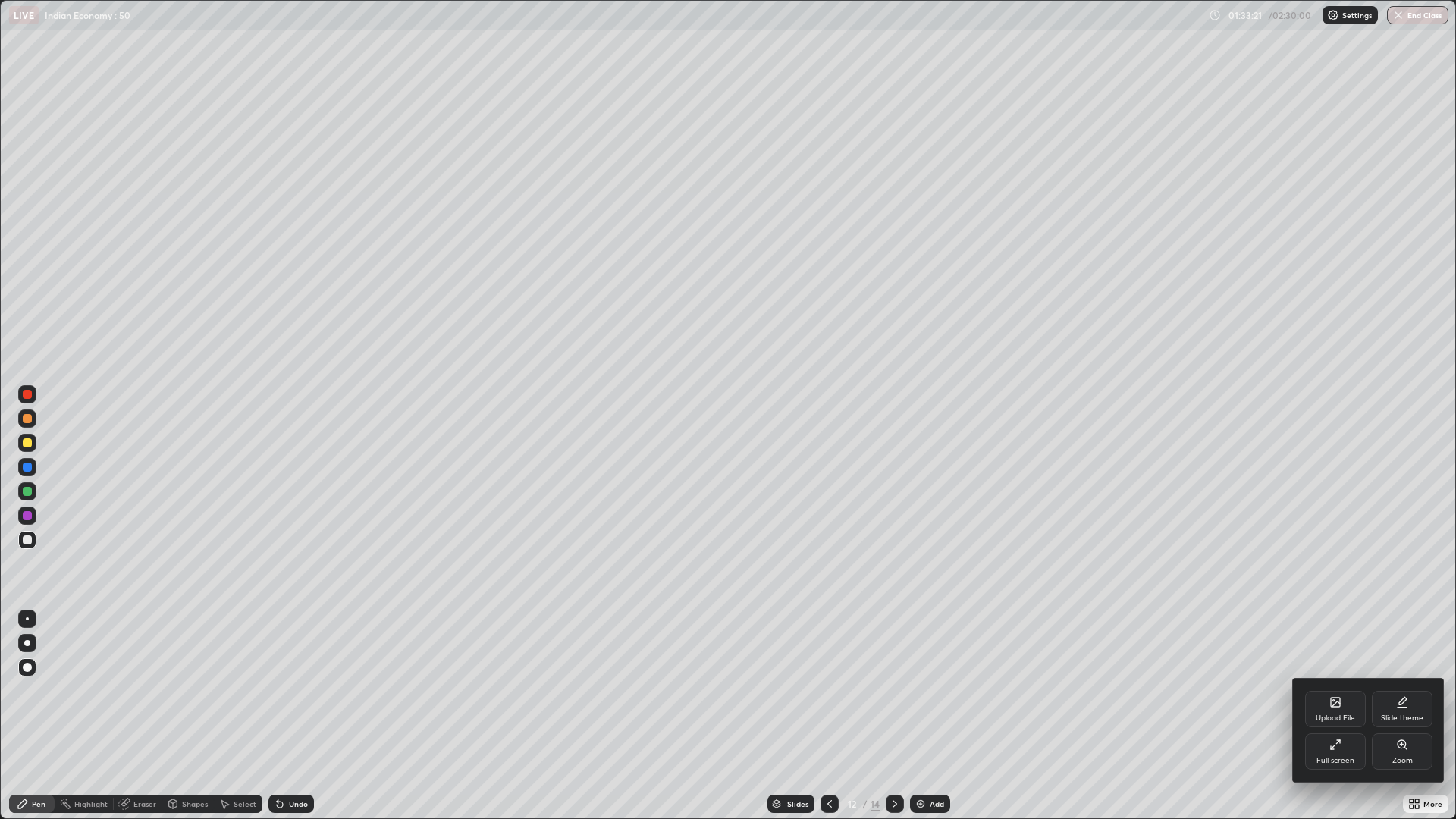
click at [1333, 716] on icon at bounding box center [1336, 745] width 12 height 12
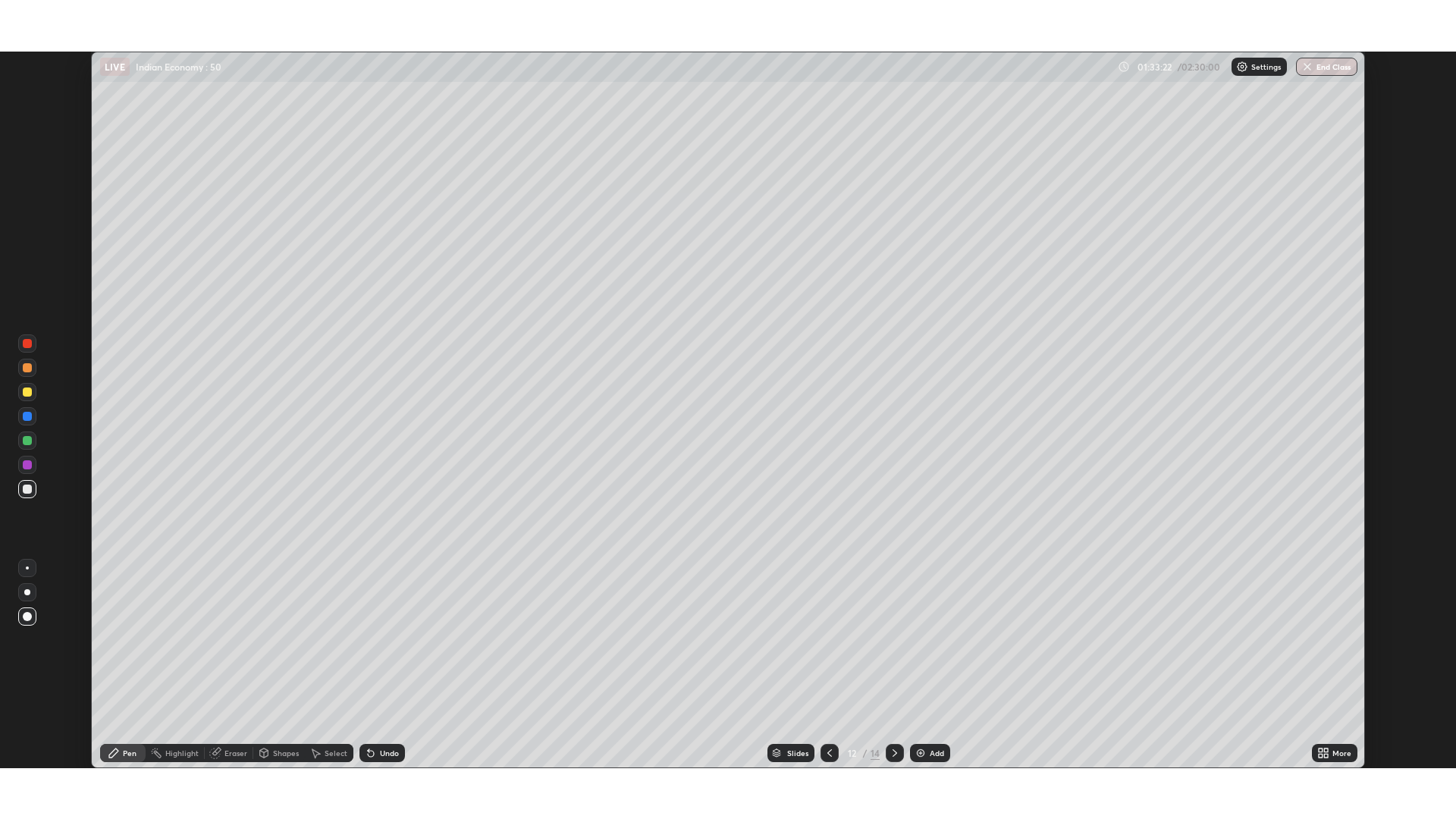
scroll to position [75139, 74395]
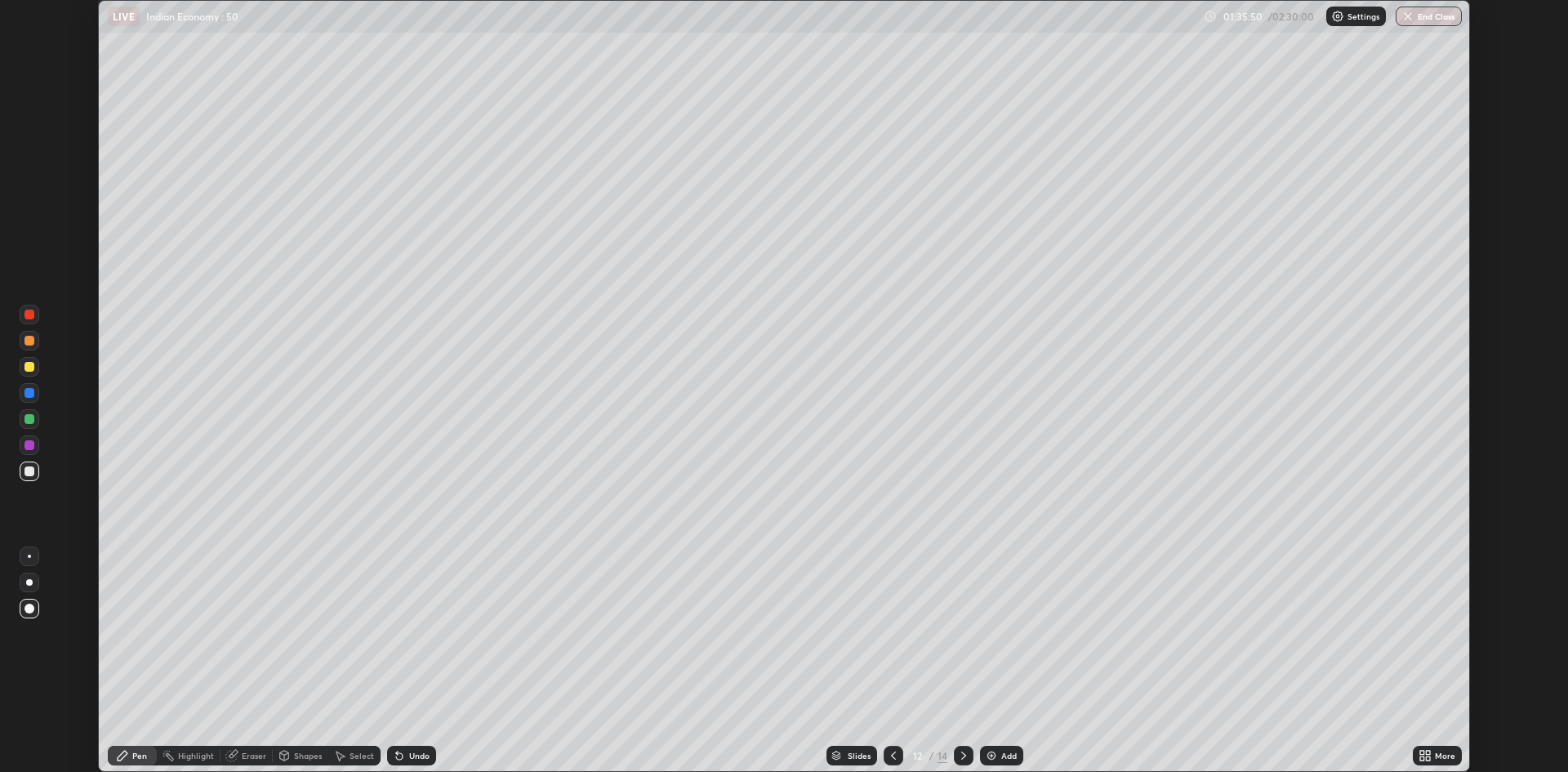
click at [1423, 750] on icon at bounding box center [1423, 752] width 4 height 4
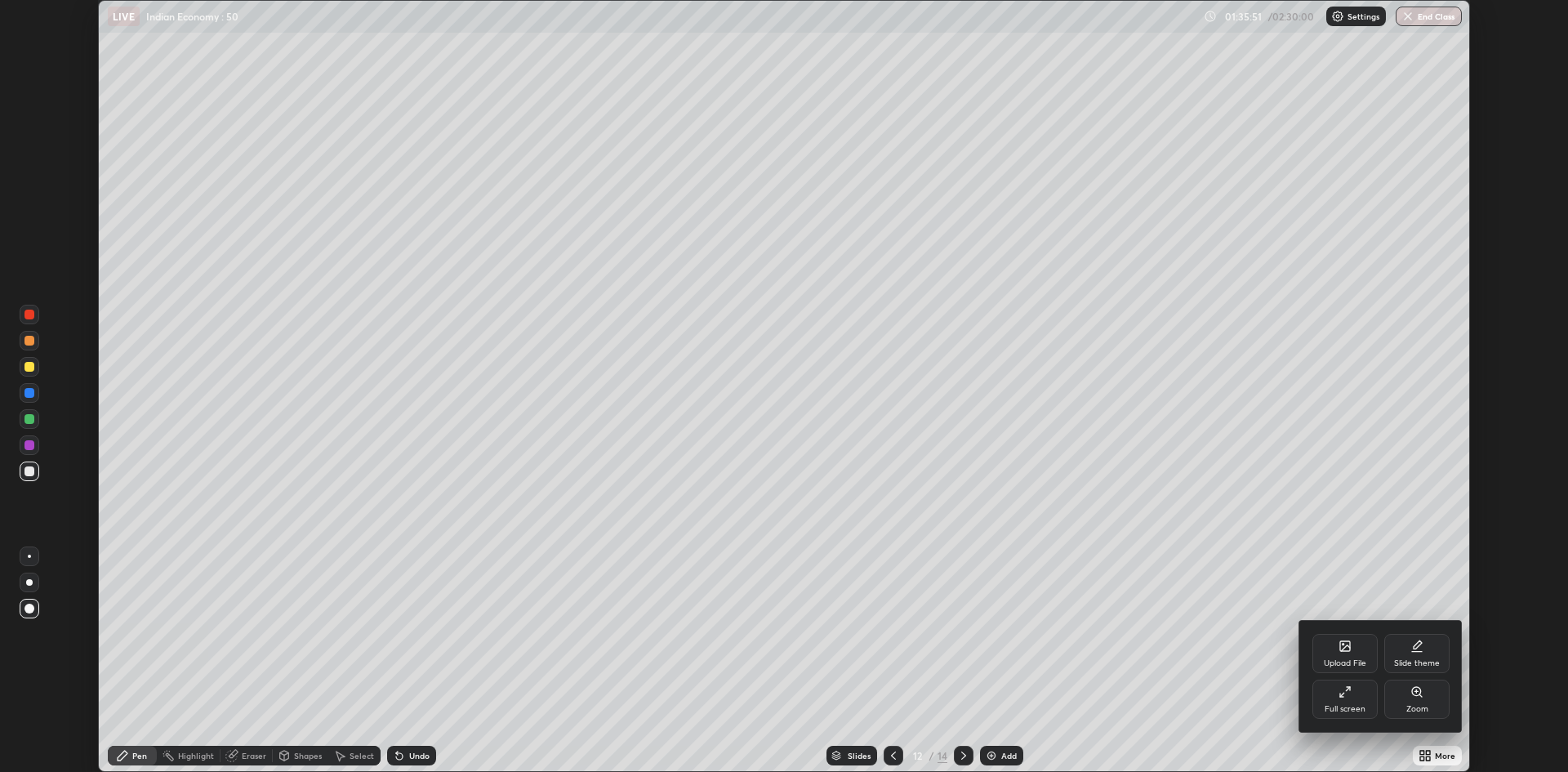
click at [1351, 708] on div "Full screen" at bounding box center [1346, 708] width 41 height 8
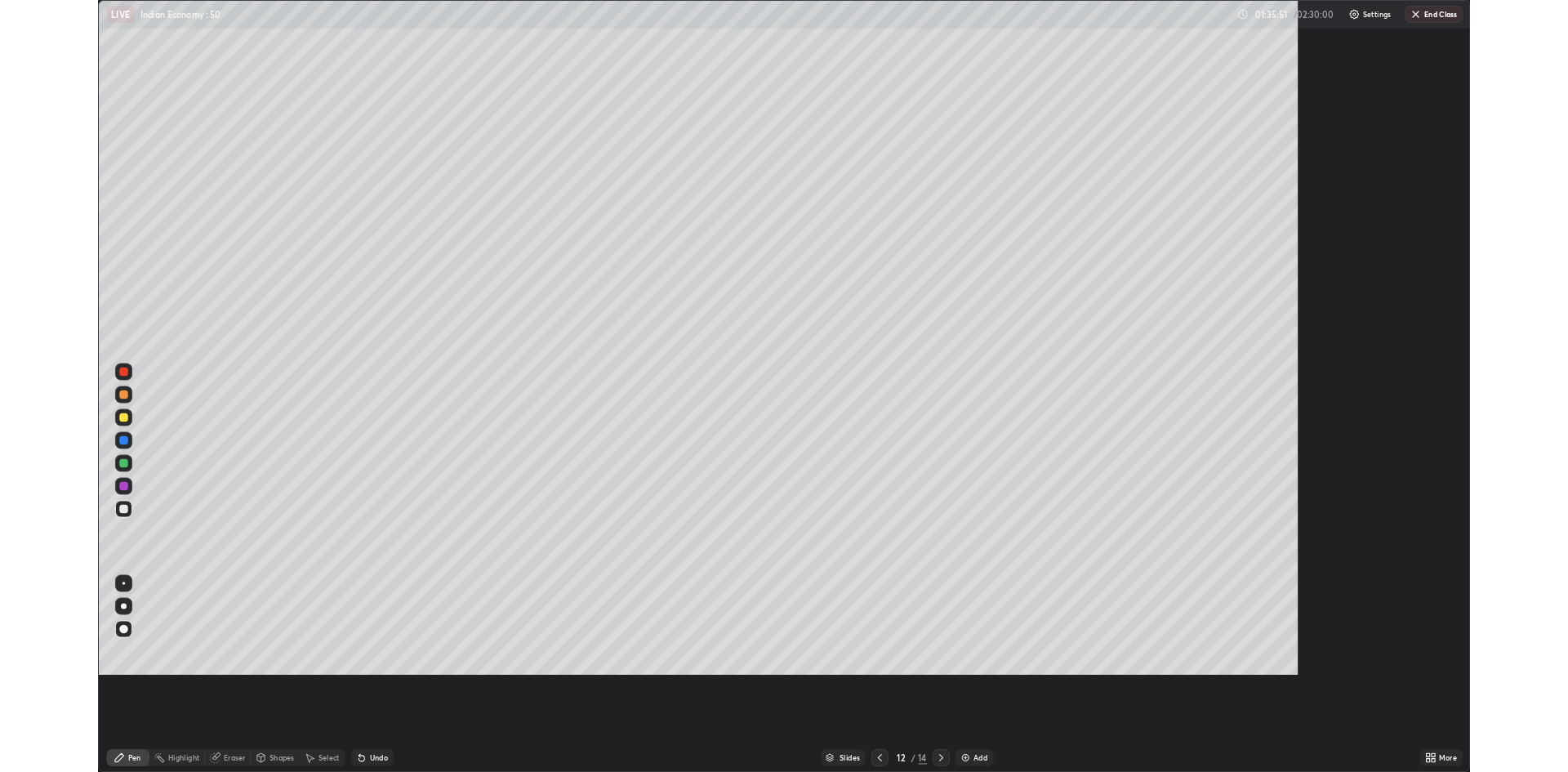
scroll to position [882, 1568]
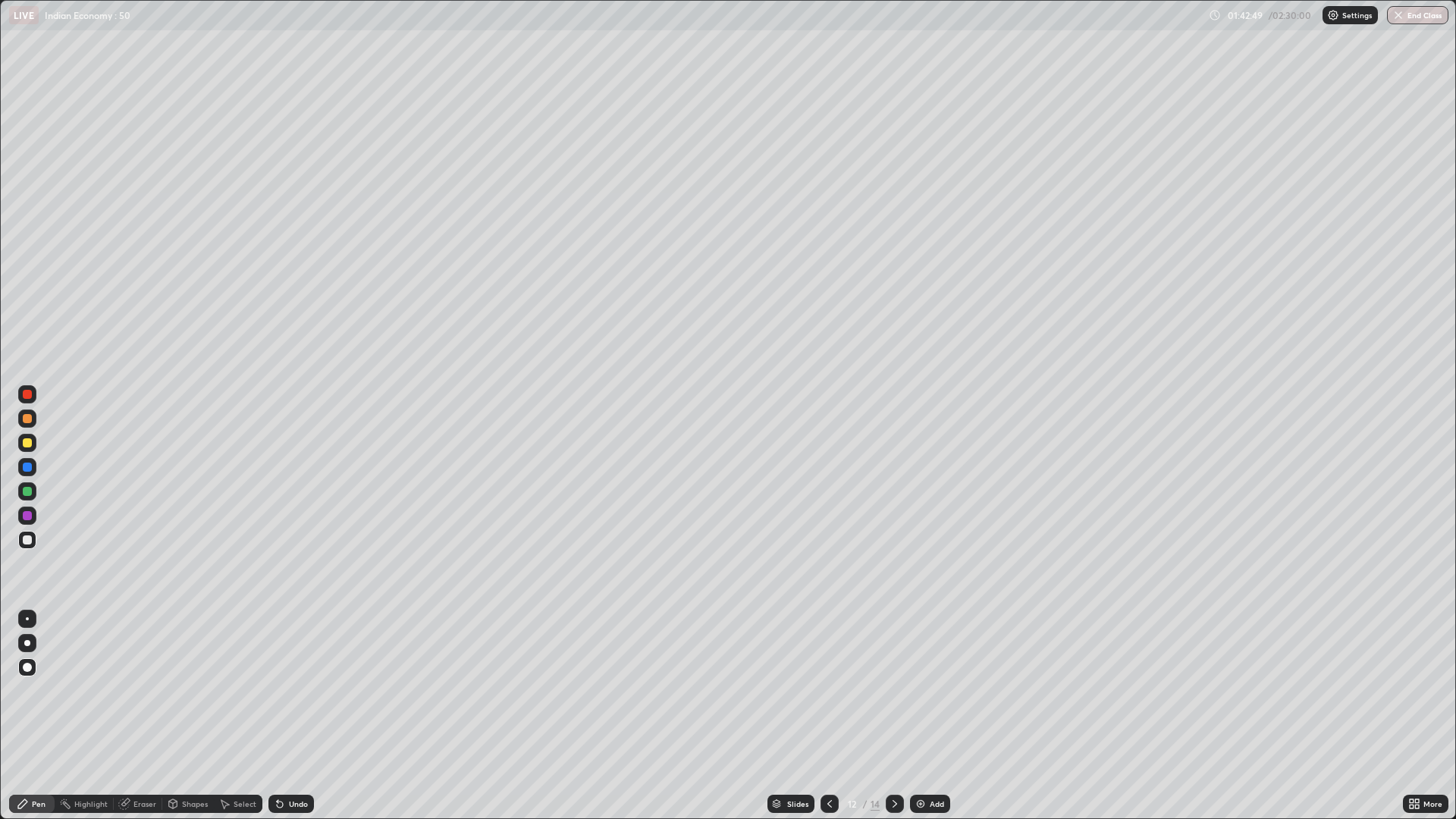
click at [939, 716] on div "Add" at bounding box center [937, 803] width 15 height 8
click at [36, 449] on div at bounding box center [27, 443] width 18 height 24
click at [829, 716] on icon at bounding box center [830, 804] width 12 height 12
click at [894, 716] on icon at bounding box center [895, 804] width 12 height 12
click at [930, 716] on div "Add" at bounding box center [937, 803] width 15 height 8
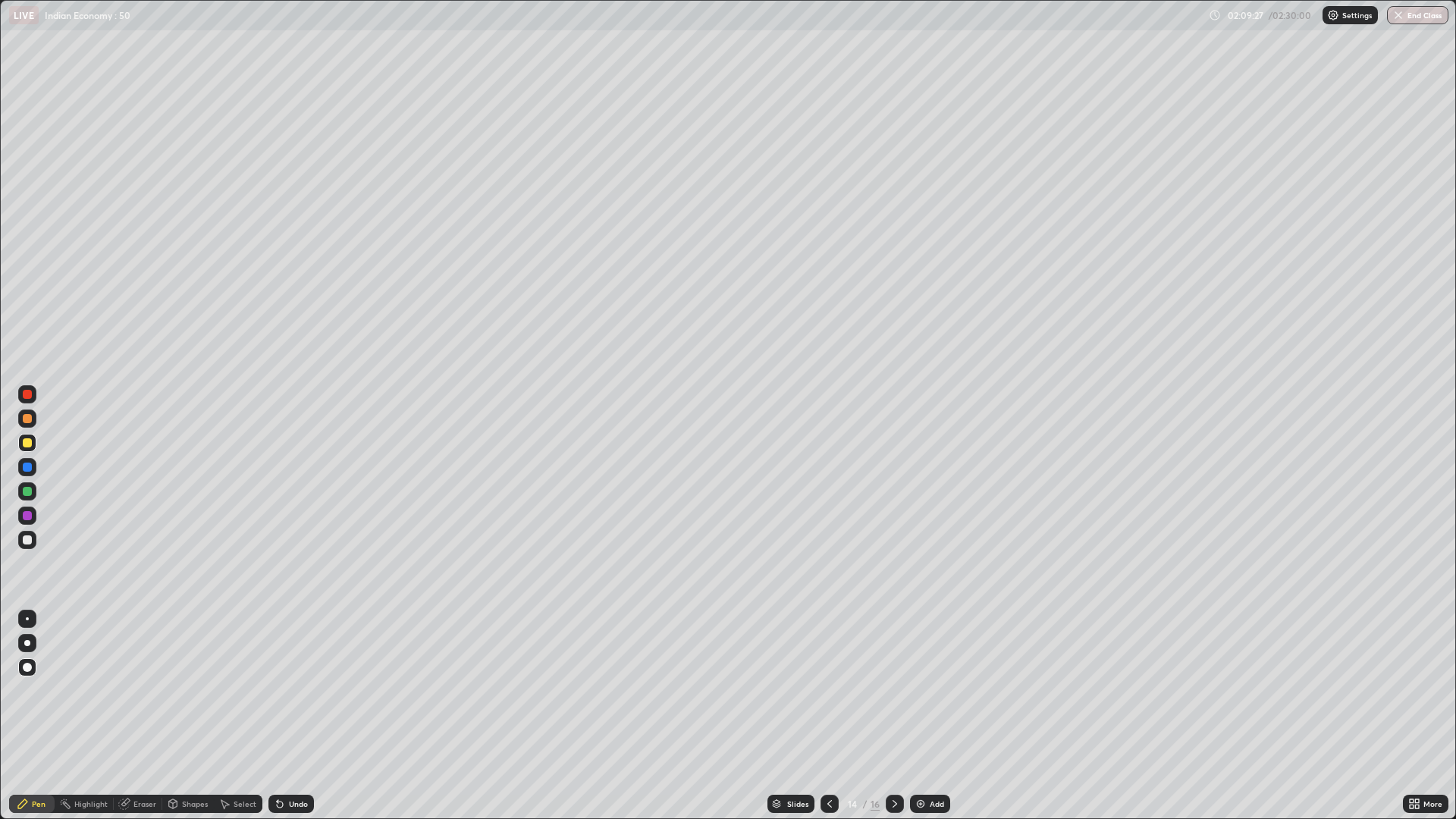
click at [837, 716] on div at bounding box center [829, 803] width 18 height 30
click at [895, 716] on icon at bounding box center [895, 804] width 12 height 12
click at [824, 716] on div at bounding box center [829, 803] width 18 height 18
click at [829, 716] on icon at bounding box center [830, 804] width 12 height 12
click at [836, 716] on div at bounding box center [829, 803] width 18 height 30
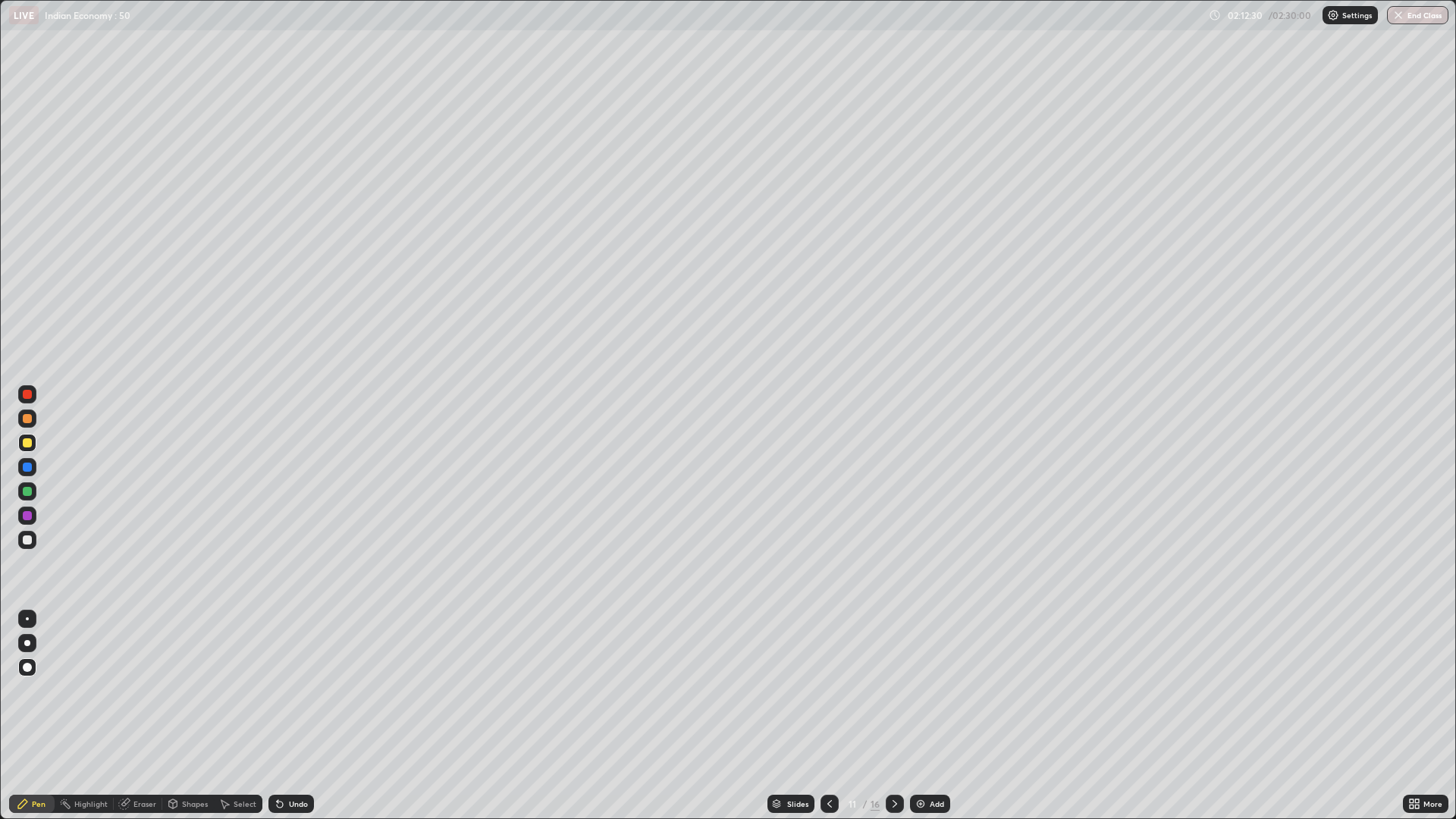
click at [919, 716] on img at bounding box center [921, 804] width 12 height 12
click at [32, 540] on div at bounding box center [27, 540] width 18 height 18
click at [939, 716] on div "Add" at bounding box center [937, 803] width 15 height 8
click at [1418, 22] on button "End Class" at bounding box center [1419, 15] width 60 height 18
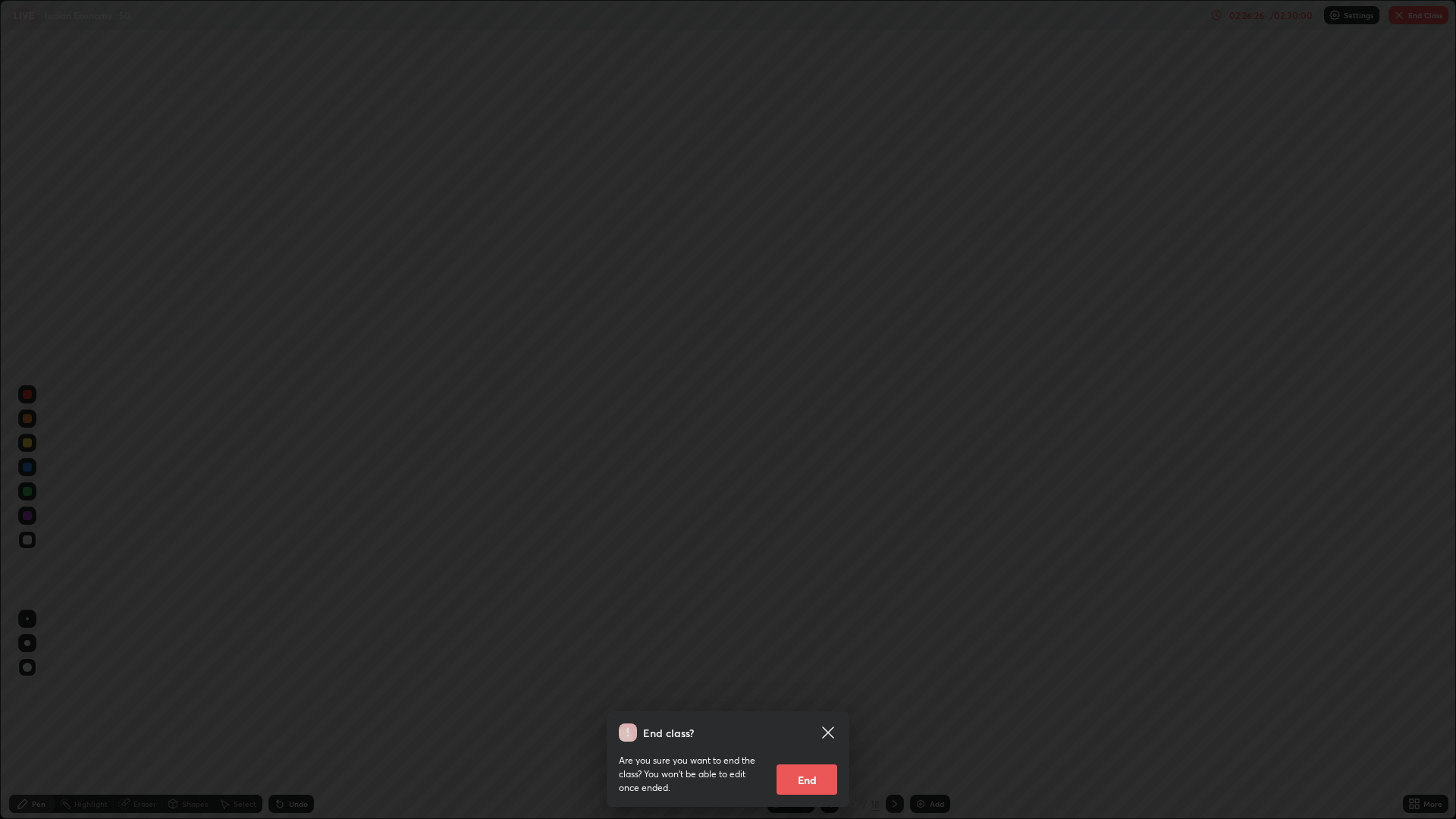
click at [813, 716] on button "End" at bounding box center [807, 780] width 61 height 30
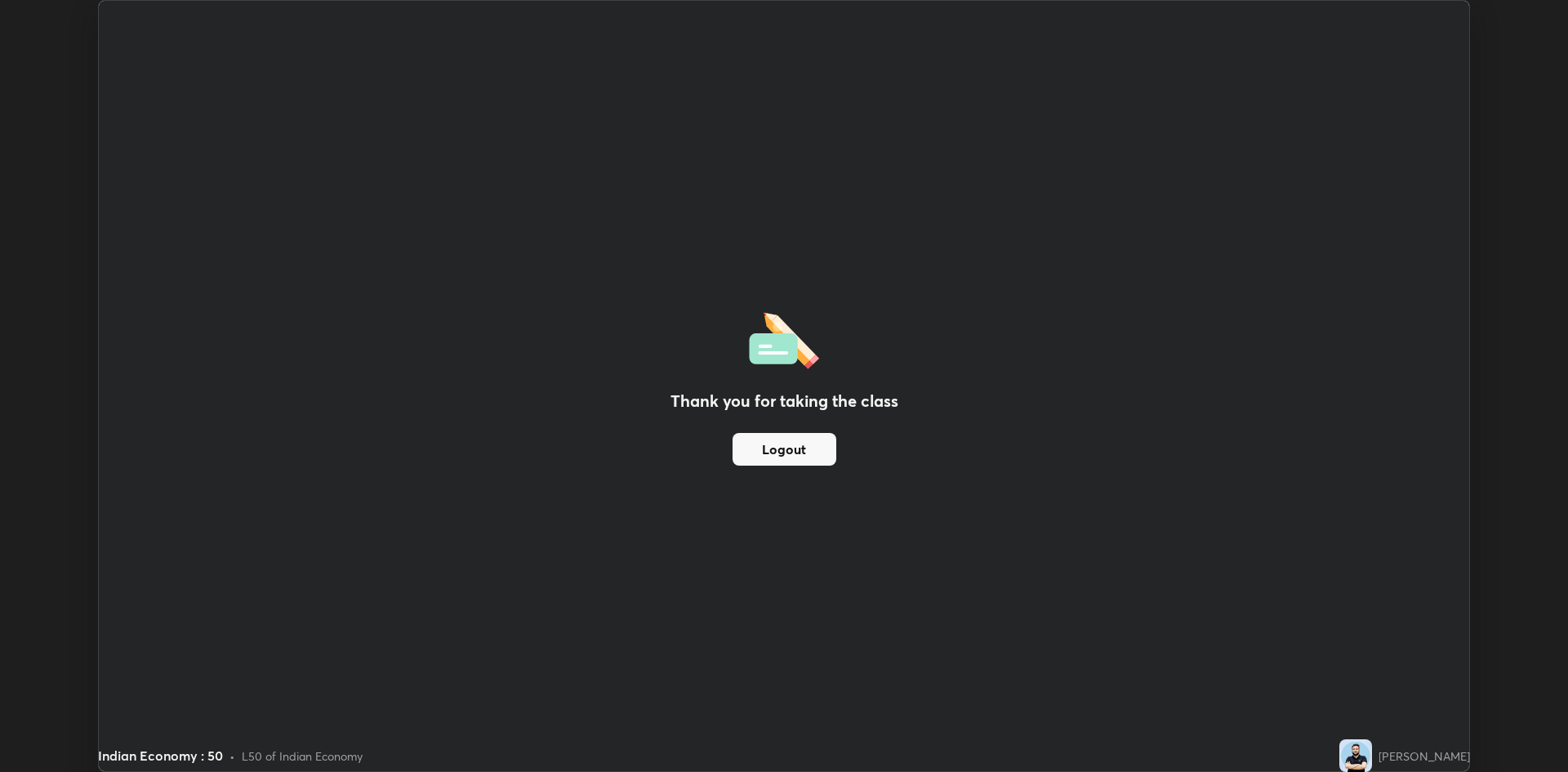
scroll to position [80884, 80118]
